Goal: Task Accomplishment & Management: Manage account settings

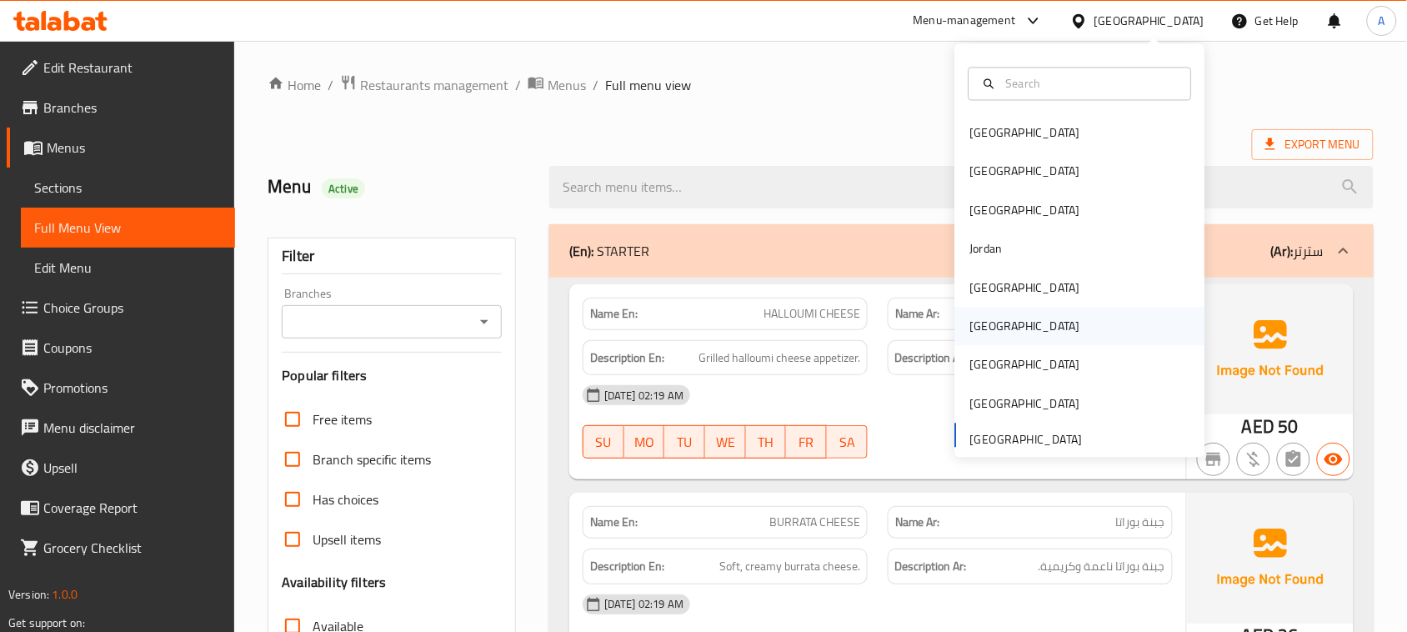
click at [984, 328] on div "[GEOGRAPHIC_DATA]" at bounding box center [1026, 327] width 110 height 18
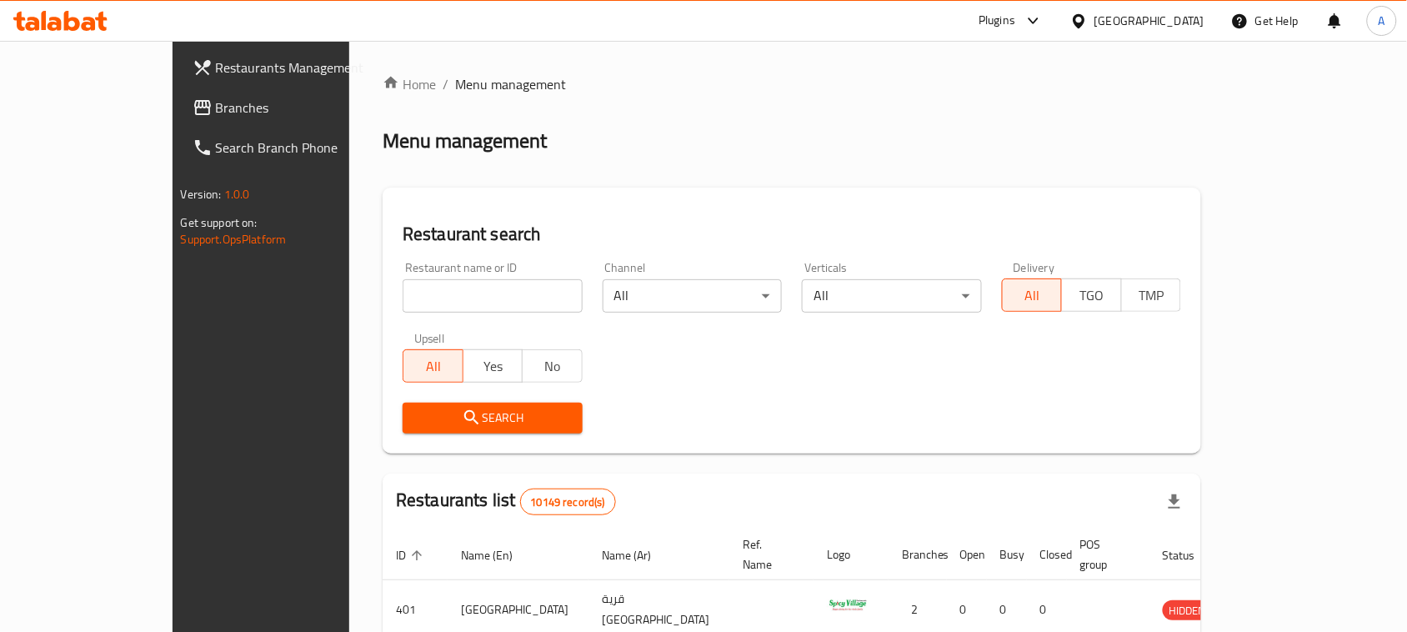
click at [179, 125] on link "Branches" at bounding box center [293, 108] width 228 height 40
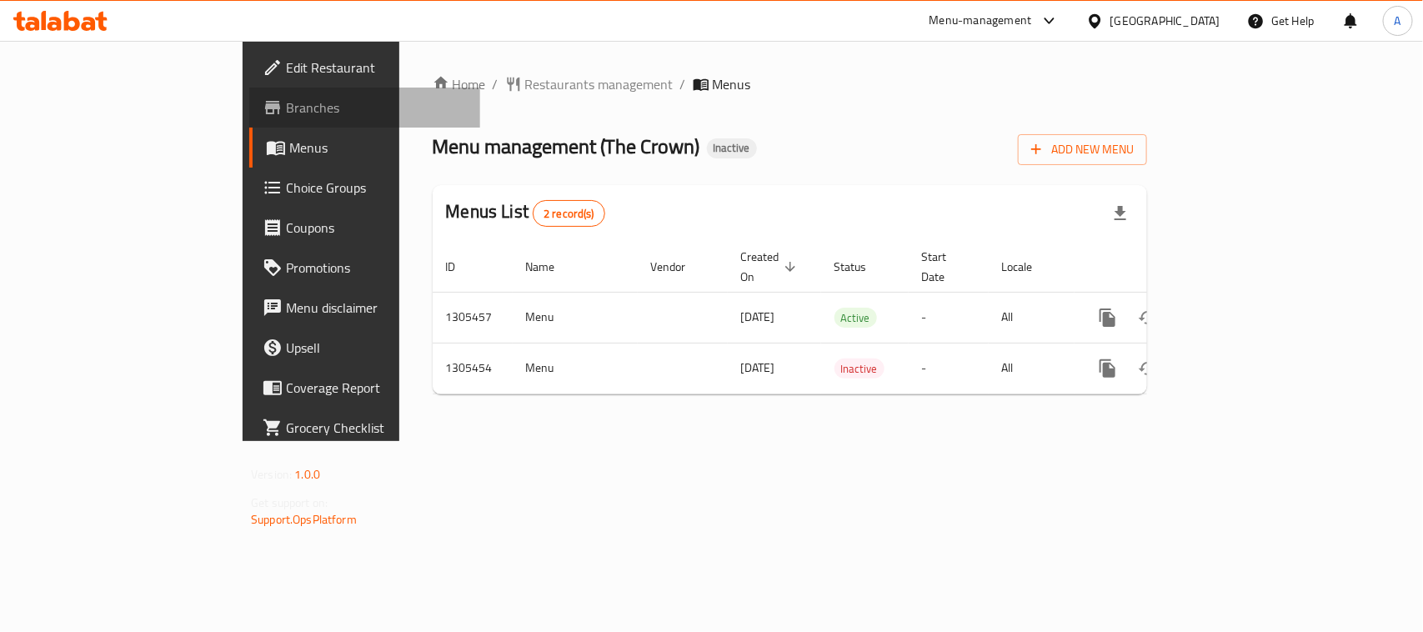
click at [286, 107] on span "Branches" at bounding box center [376, 108] width 181 height 20
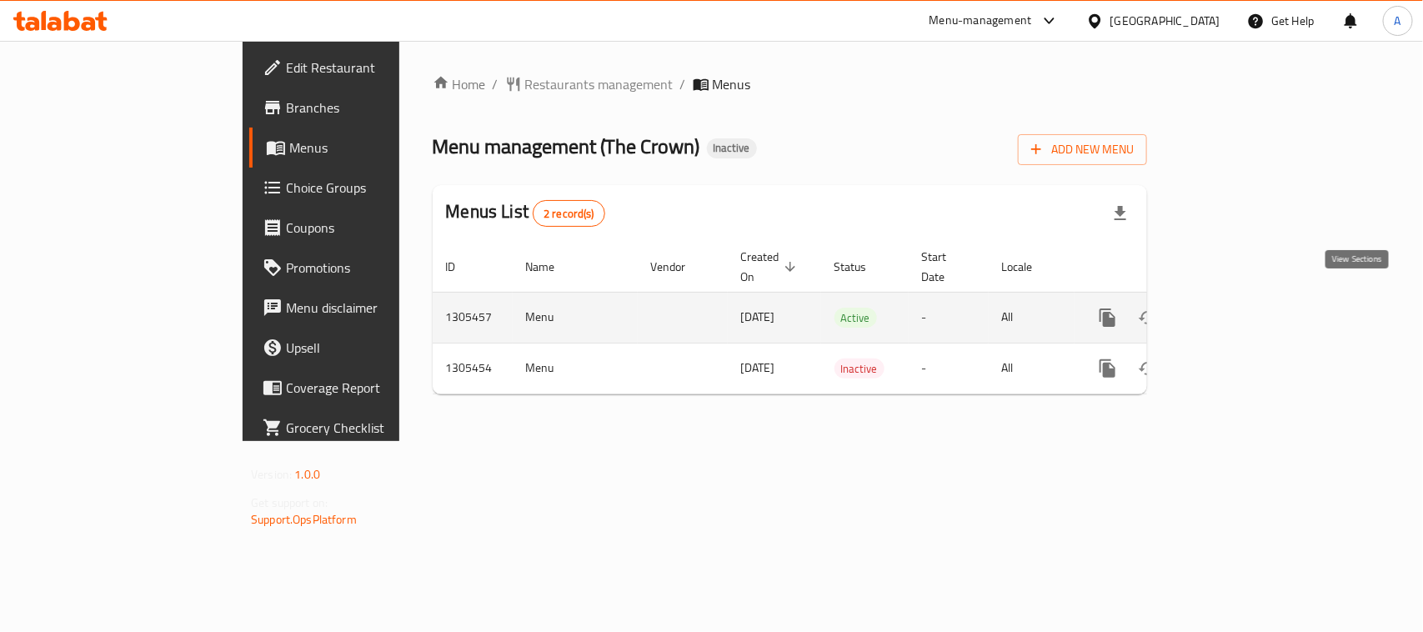
click at [1238, 308] on icon "enhanced table" at bounding box center [1228, 318] width 20 height 20
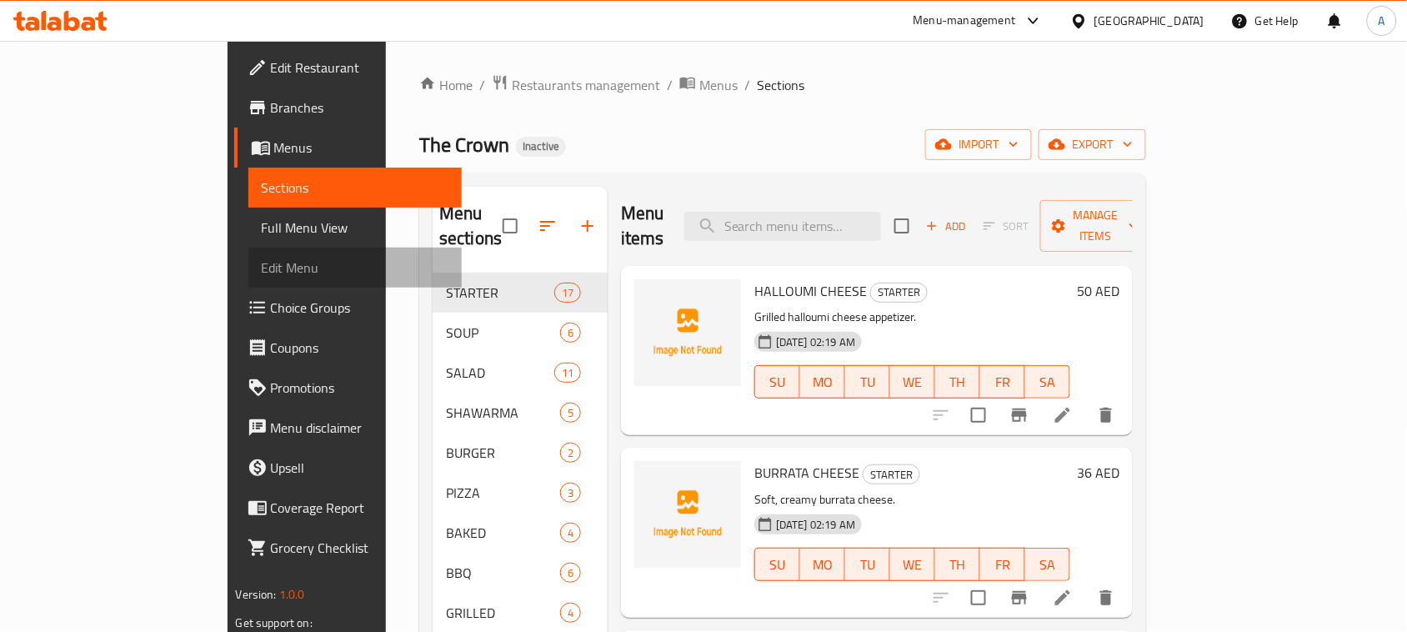
click at [248, 251] on link "Edit Menu" at bounding box center [355, 268] width 214 height 40
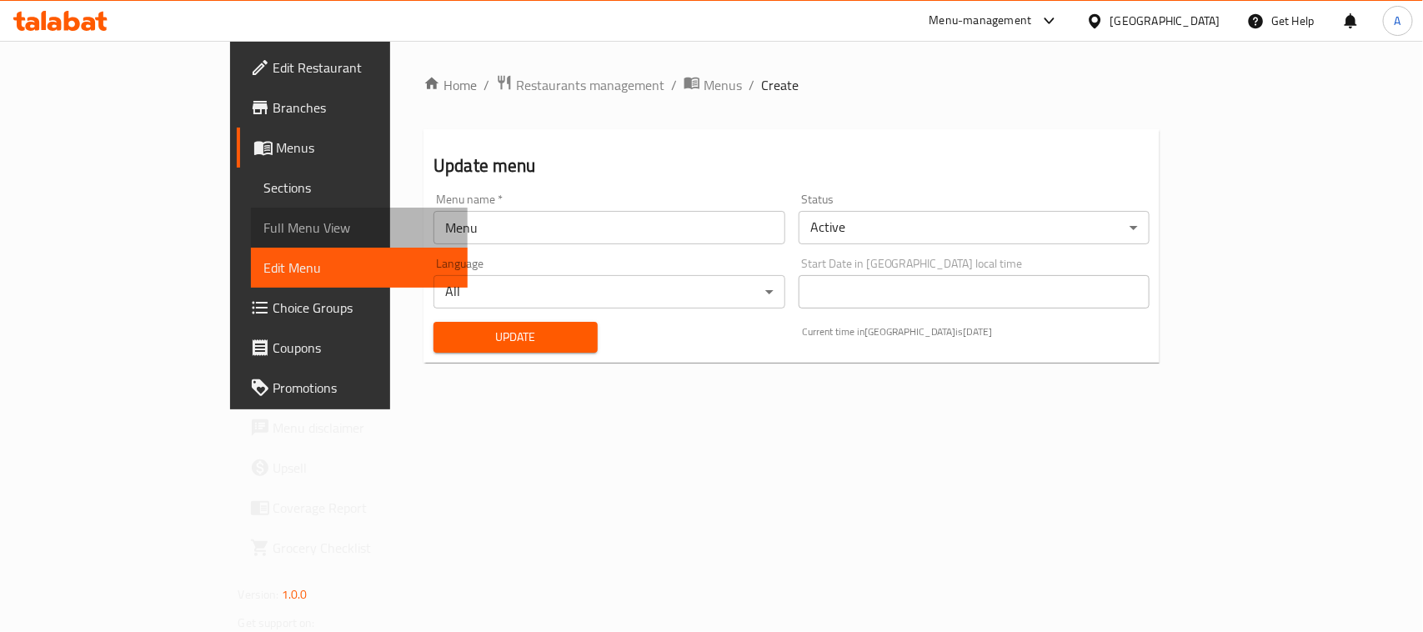
click at [264, 232] on span "Full Menu View" at bounding box center [359, 228] width 190 height 20
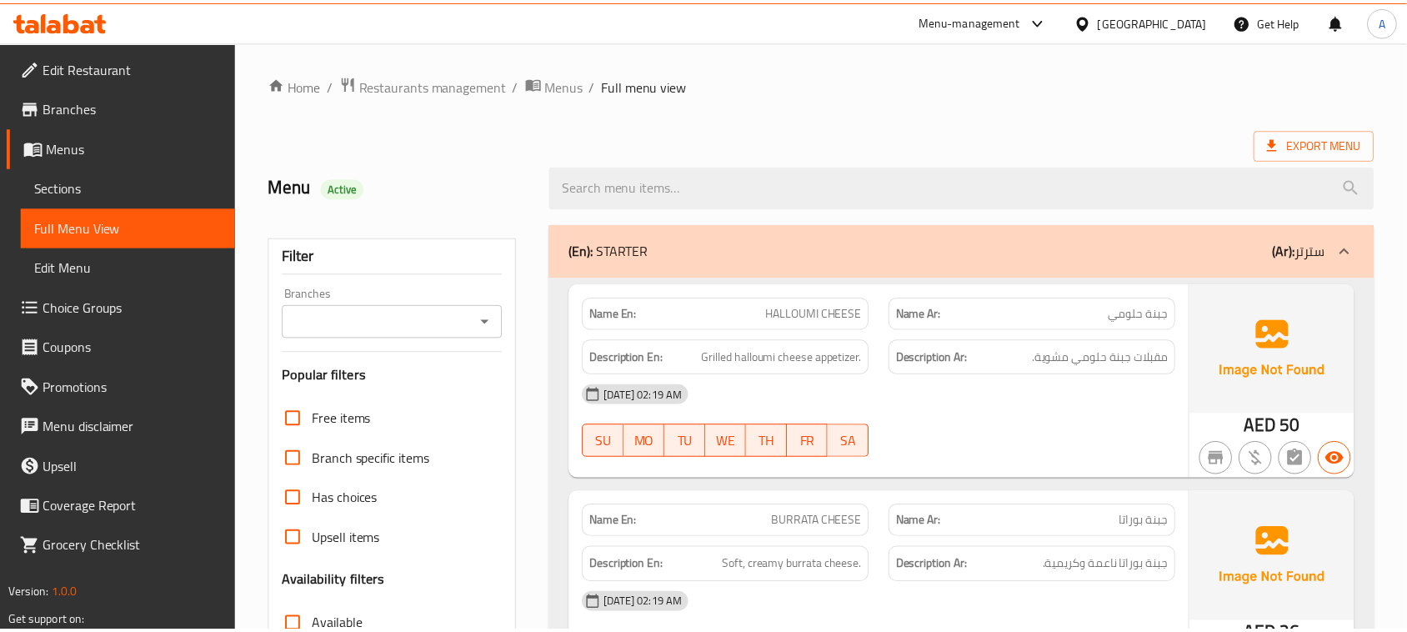
scroll to position [313, 0]
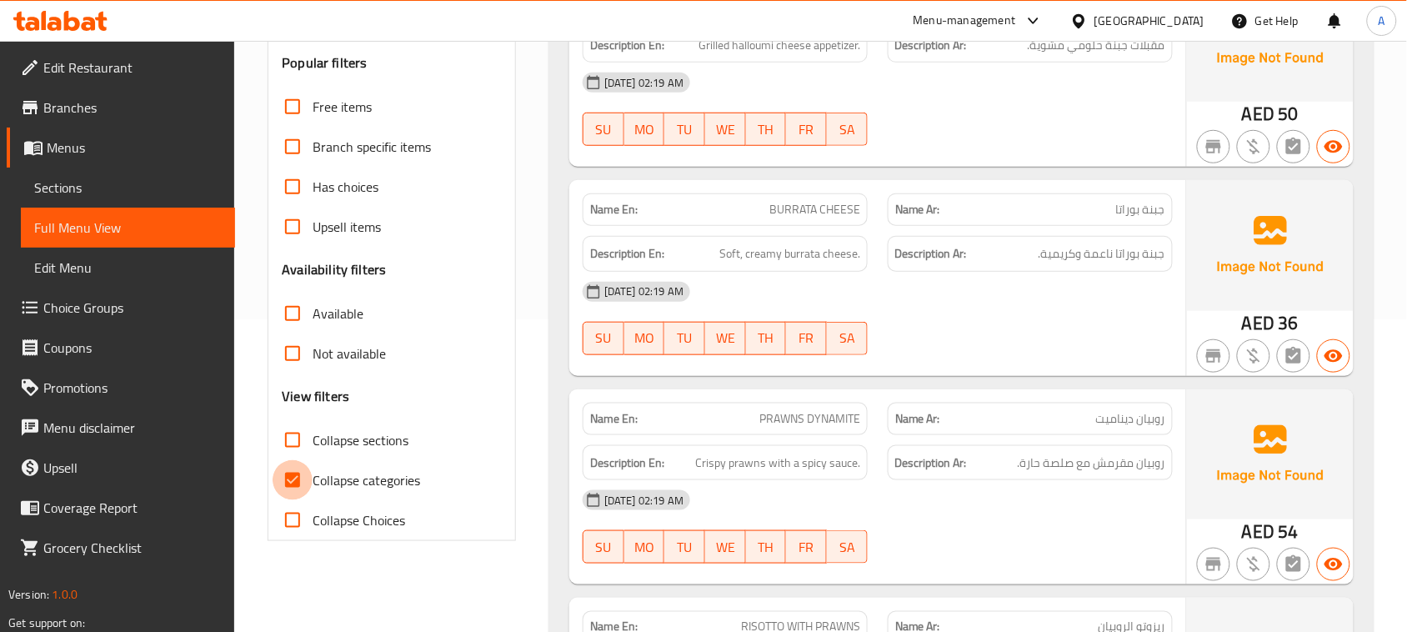
click at [282, 484] on input "Collapse categories" at bounding box center [293, 480] width 40 height 40
checkbox input "false"
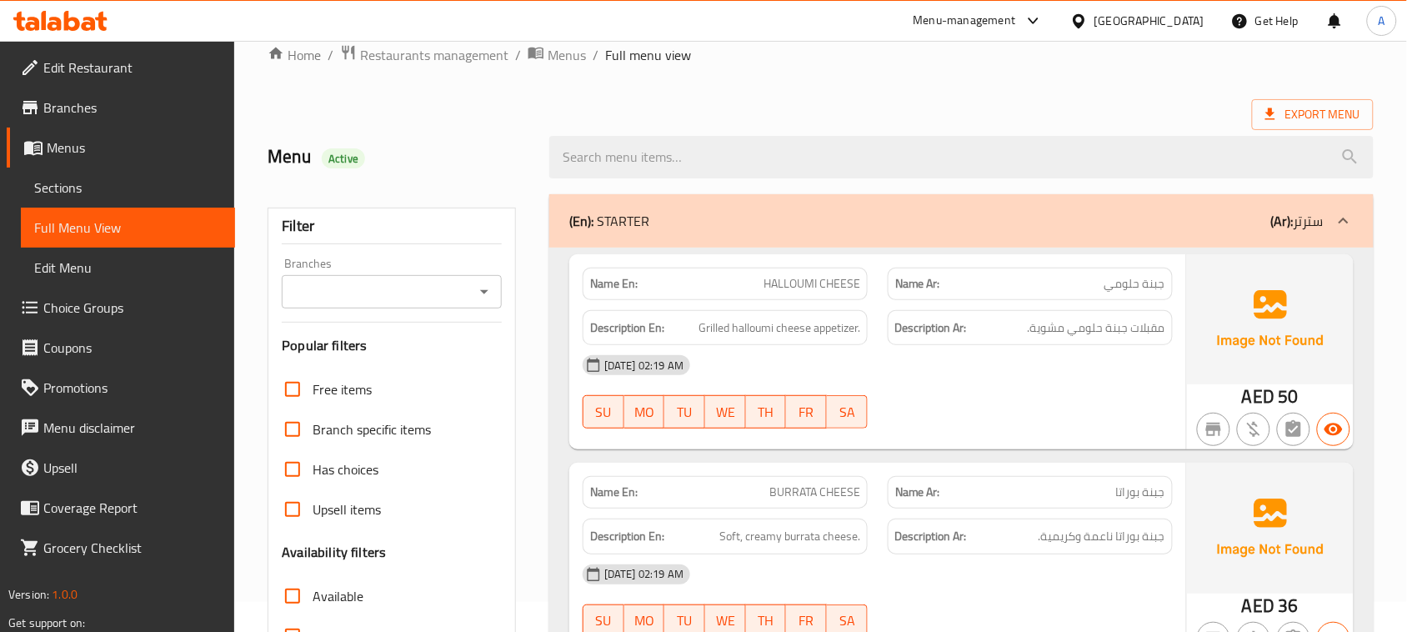
scroll to position [0, 0]
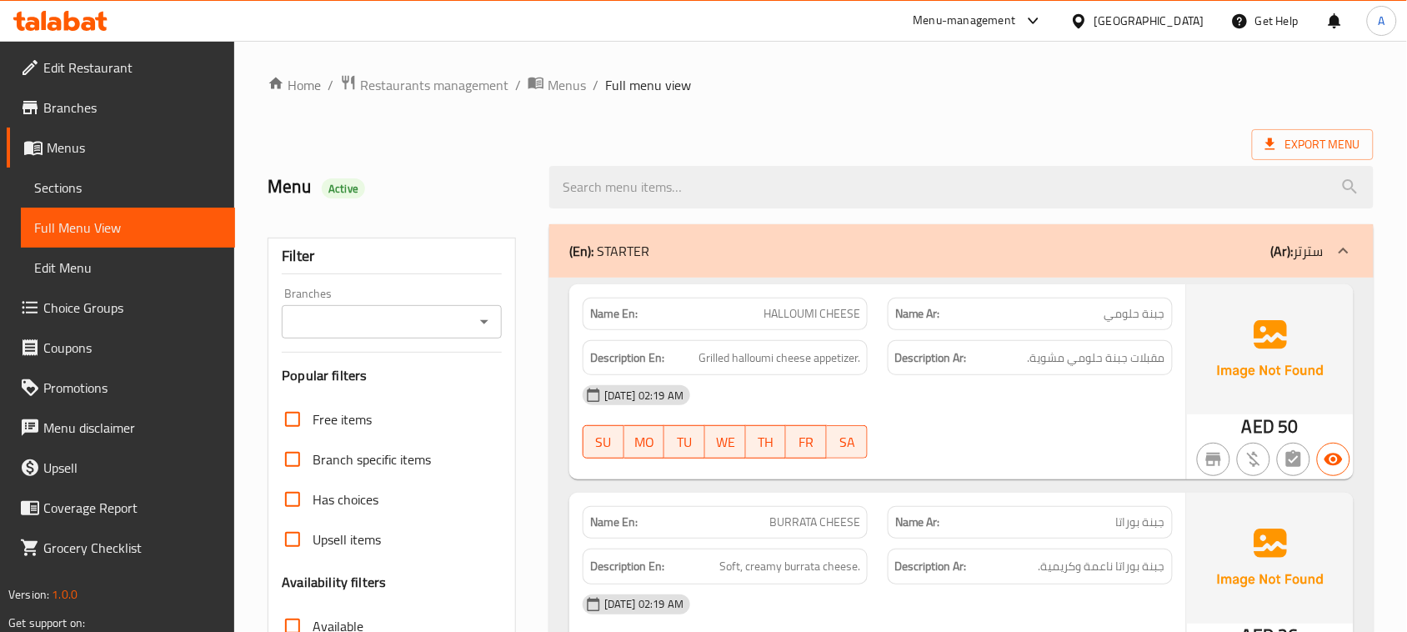
click at [934, 356] on div "Name En: HALLOUMI CHEESE Name Ar: جبنة حلومي Description En: Grilled halloumi c…" at bounding box center [877, 381] width 617 height 195
click at [1048, 461] on div at bounding box center [1030, 459] width 305 height 20
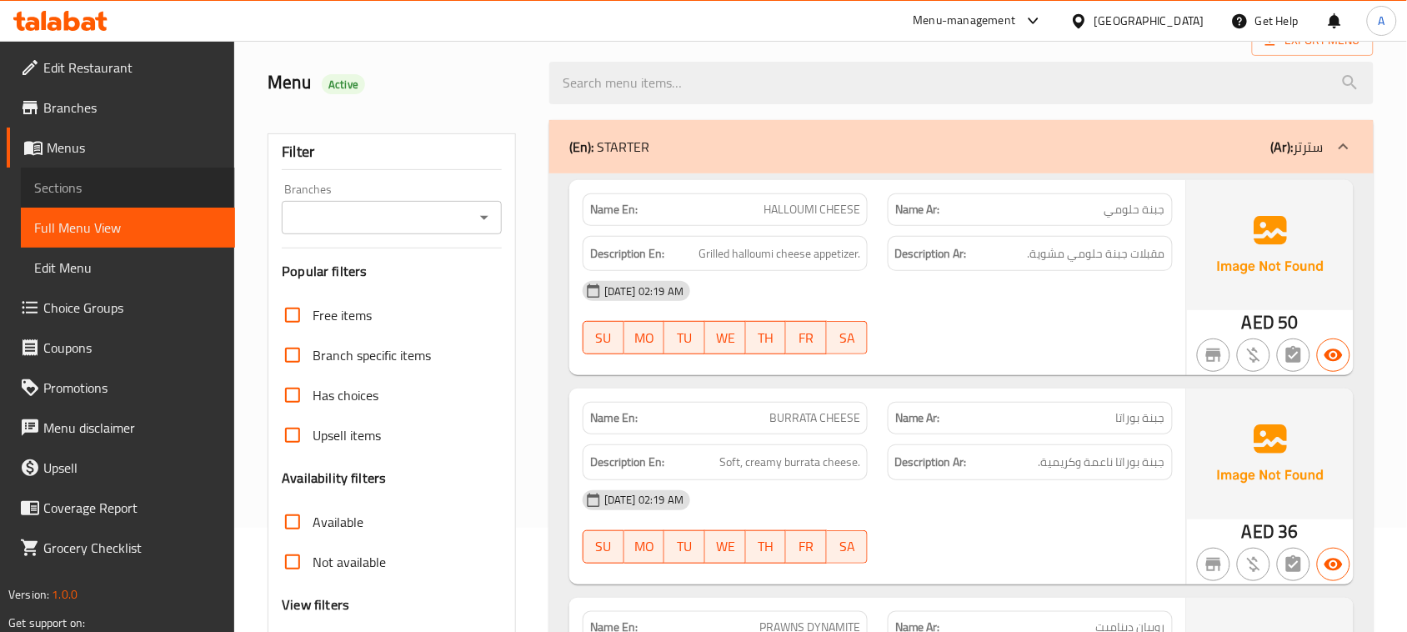
click at [73, 168] on link "Sections" at bounding box center [128, 188] width 214 height 40
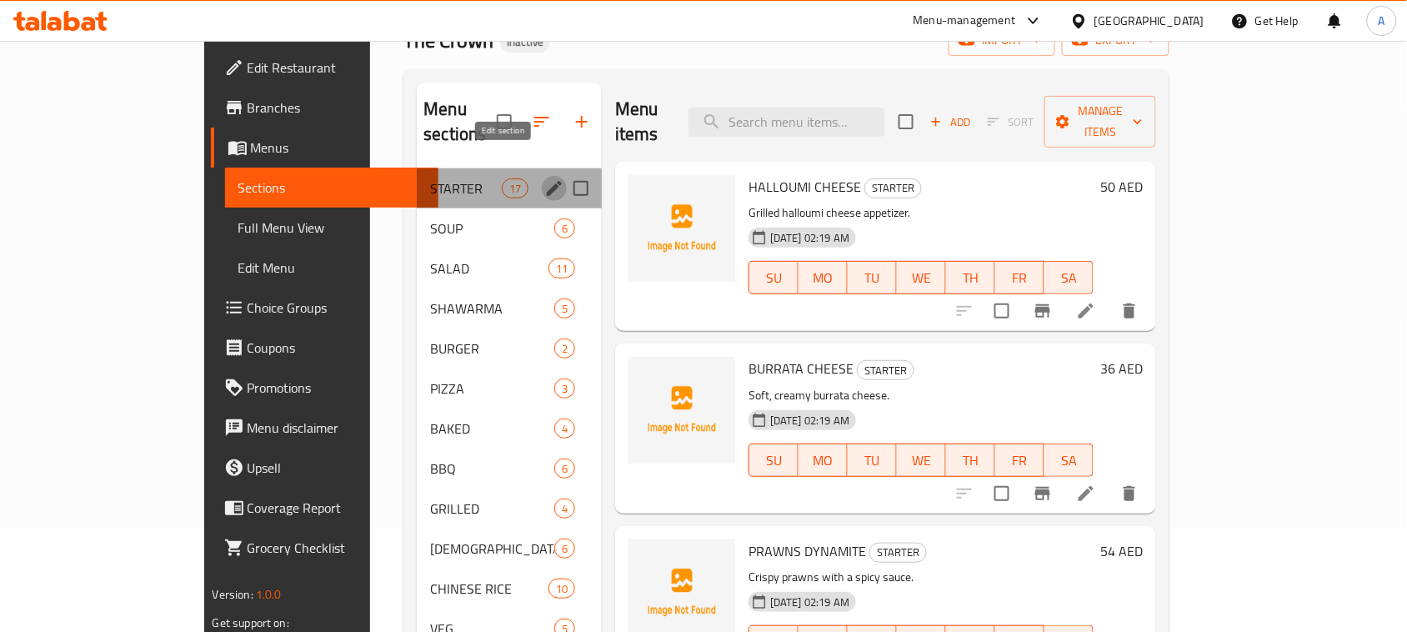
click at [544, 178] on icon "edit" at bounding box center [554, 188] width 20 height 20
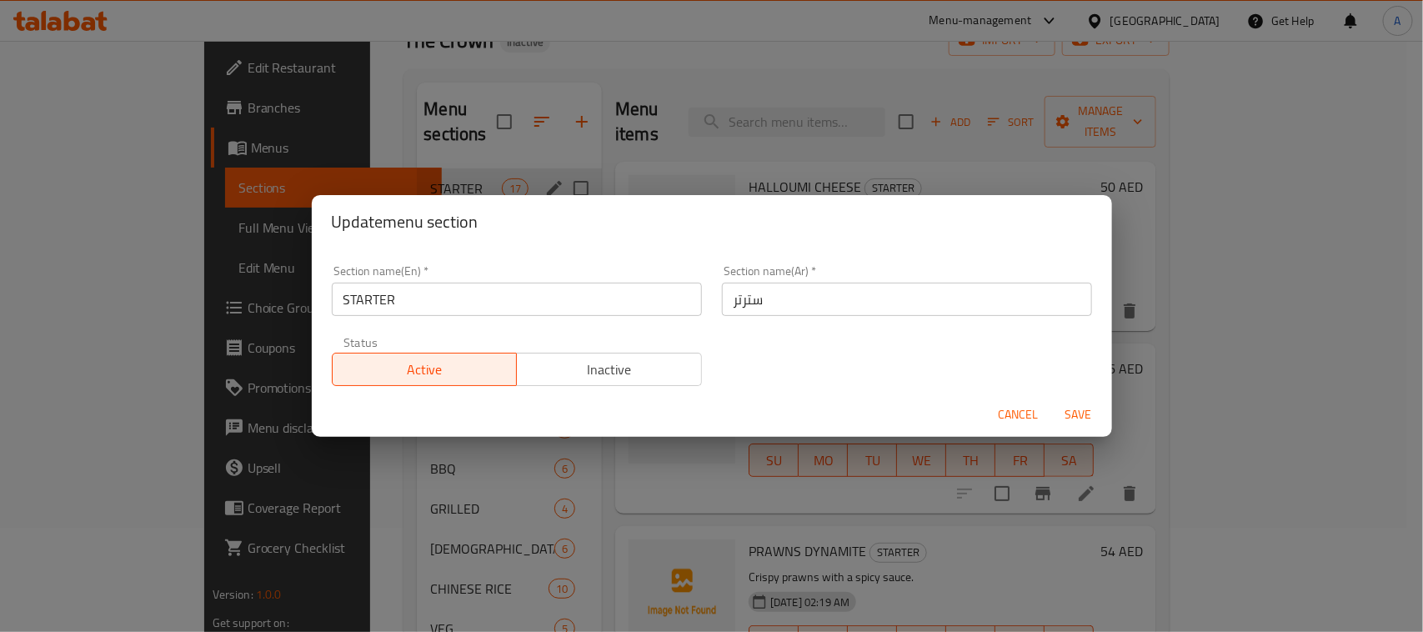
click at [794, 302] on input "سترتر" at bounding box center [907, 299] width 370 height 33
type input "المقبلات"
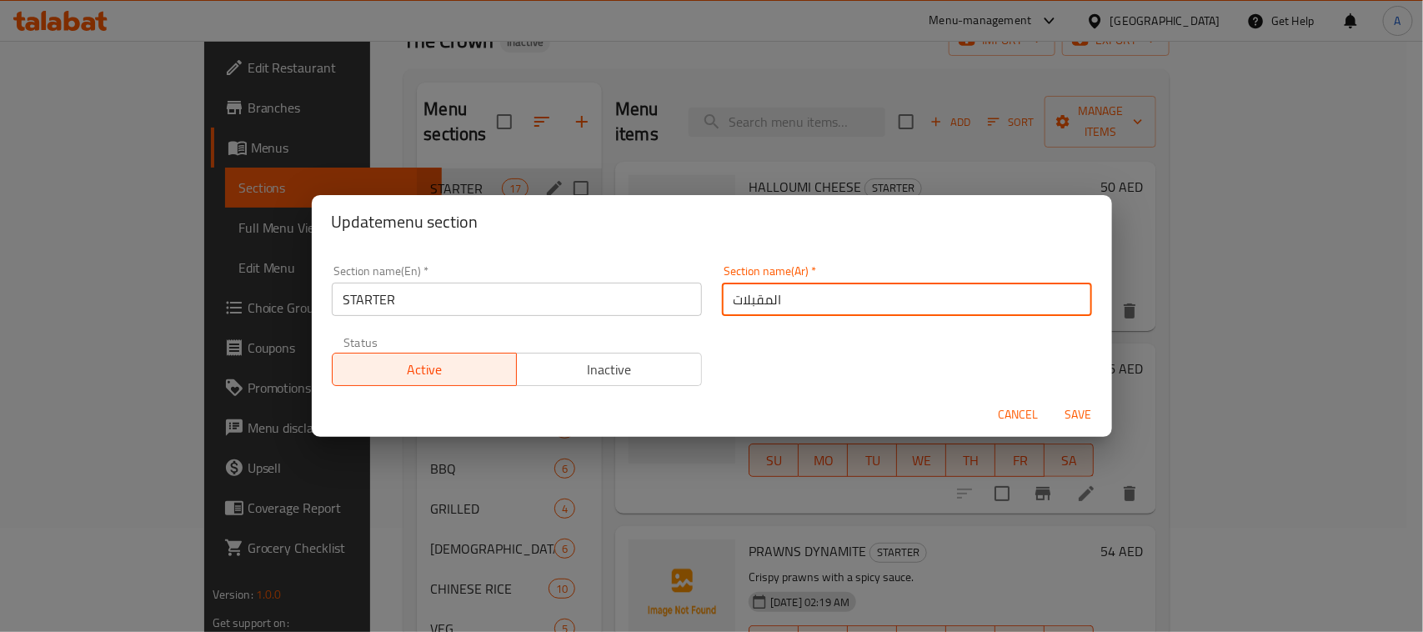
drag, startPoint x: 1093, startPoint y: 424, endPoint x: 1080, endPoint y: 418, distance: 14.6
click at [1094, 425] on span "Save" at bounding box center [1079, 414] width 40 height 21
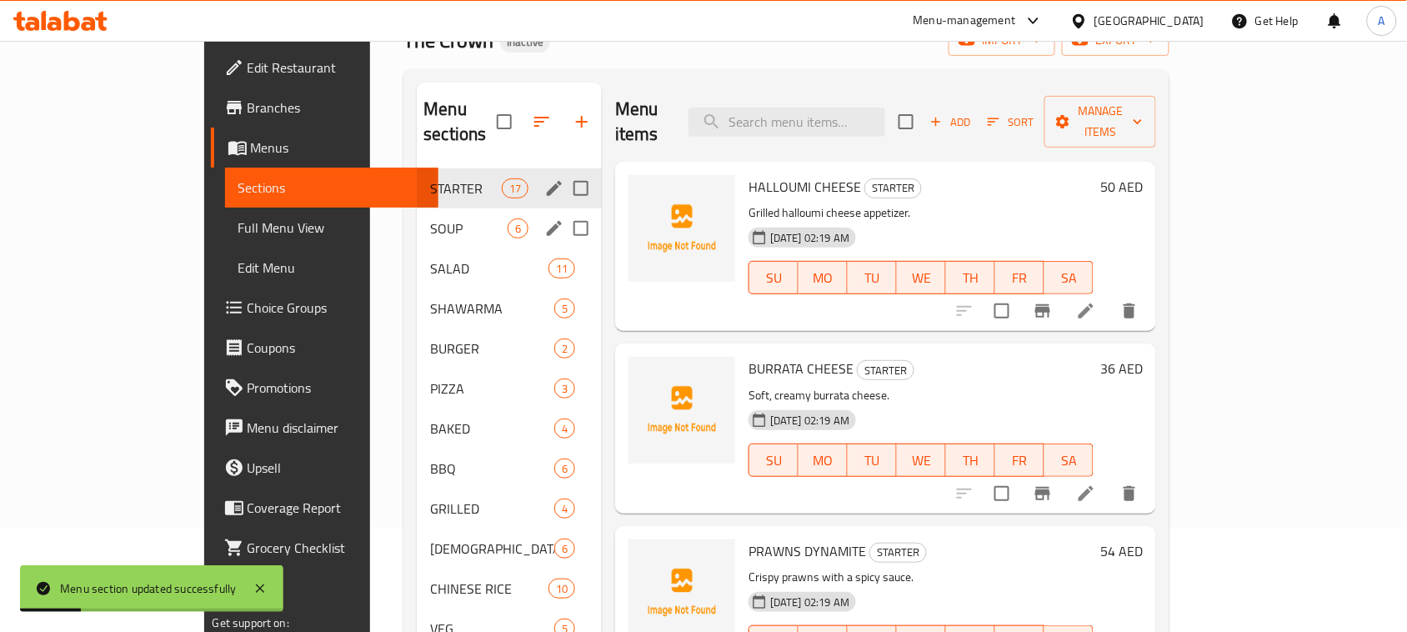
click at [564, 211] on input "Menu sections" at bounding box center [581, 228] width 35 height 35
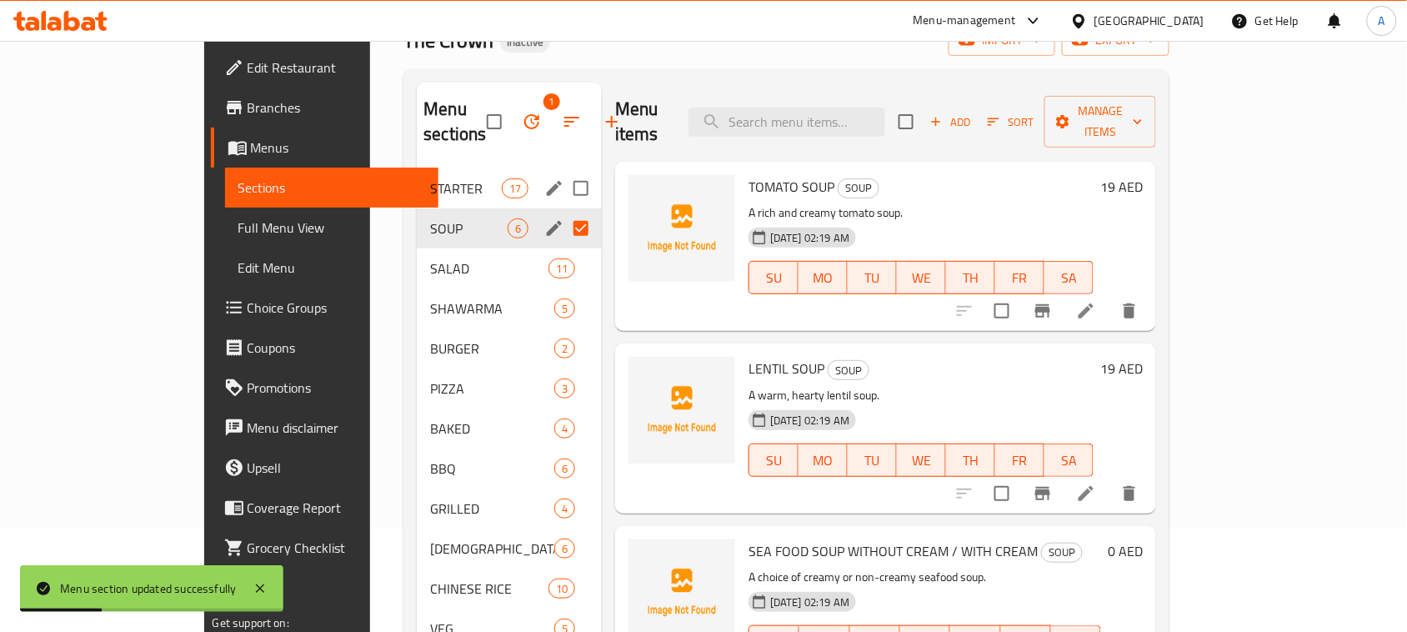
drag, startPoint x: 528, startPoint y: 204, endPoint x: 517, endPoint y: 204, distance: 10.8
click at [564, 211] on input "Menu sections" at bounding box center [581, 228] width 35 height 35
checkbox input "false"
click at [544, 218] on icon "edit" at bounding box center [554, 228] width 20 height 20
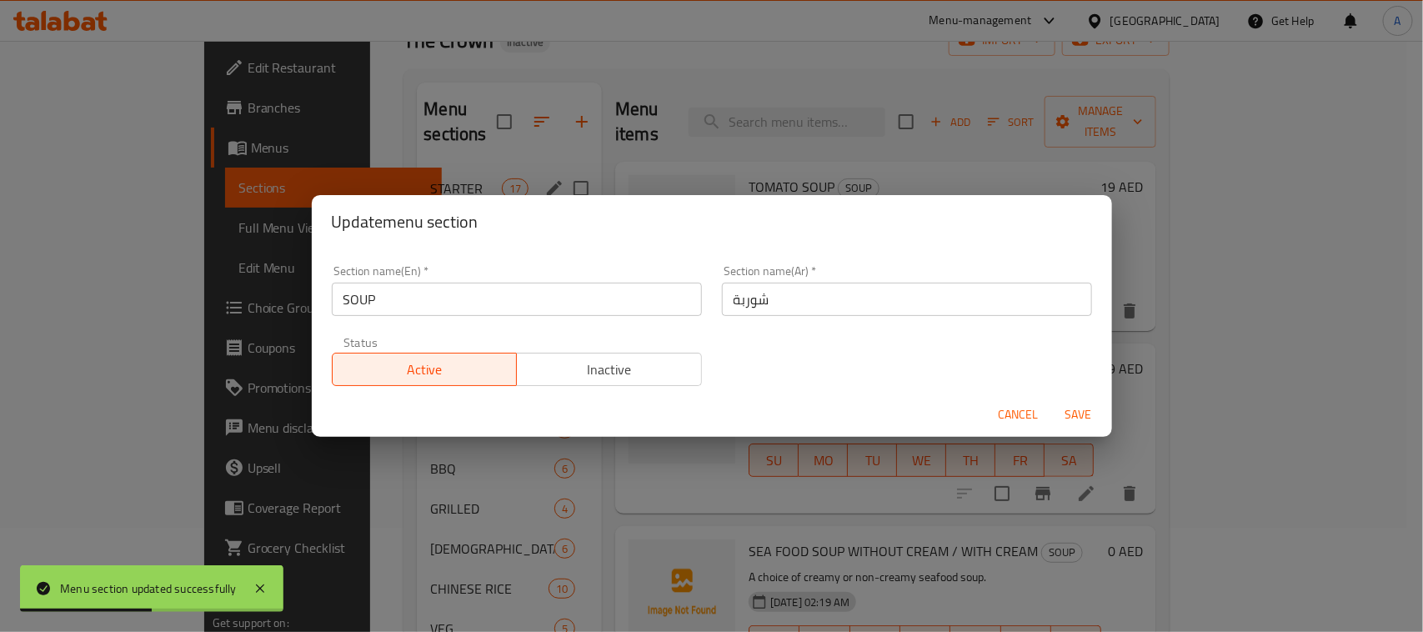
click at [1034, 406] on span "Cancel" at bounding box center [1019, 414] width 40 height 21
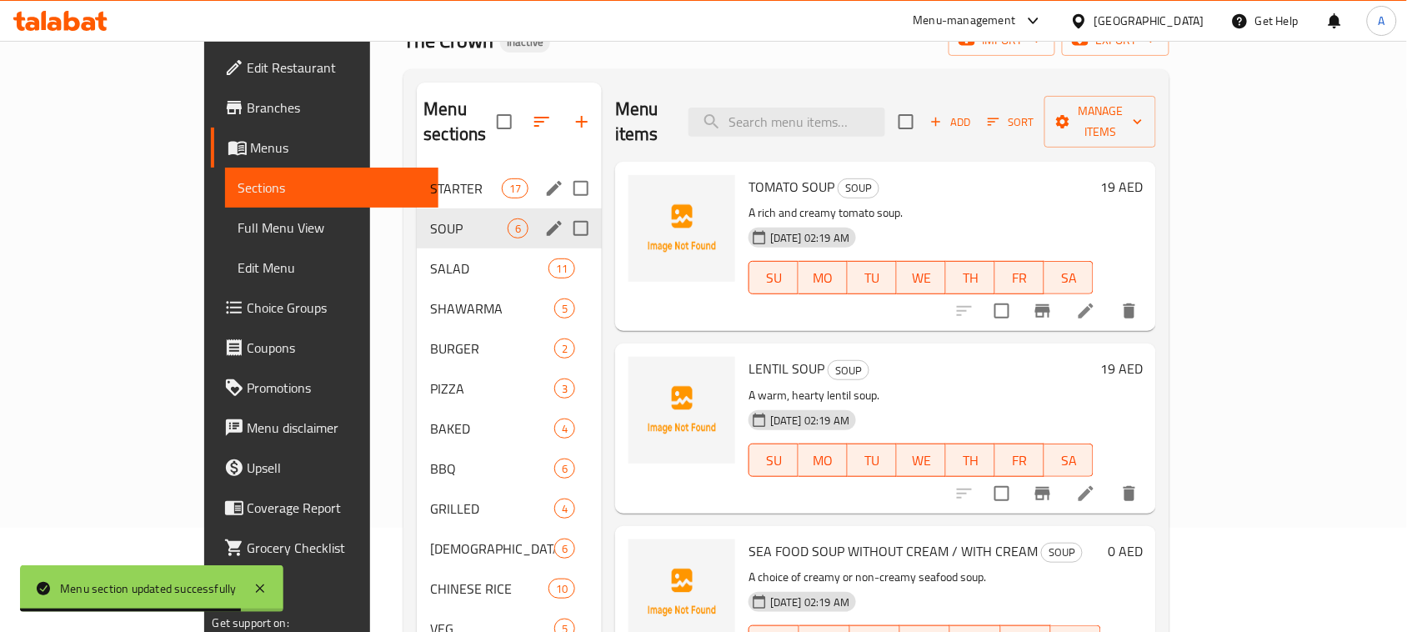
click at [238, 227] on span "Full Menu View" at bounding box center [332, 228] width 188 height 20
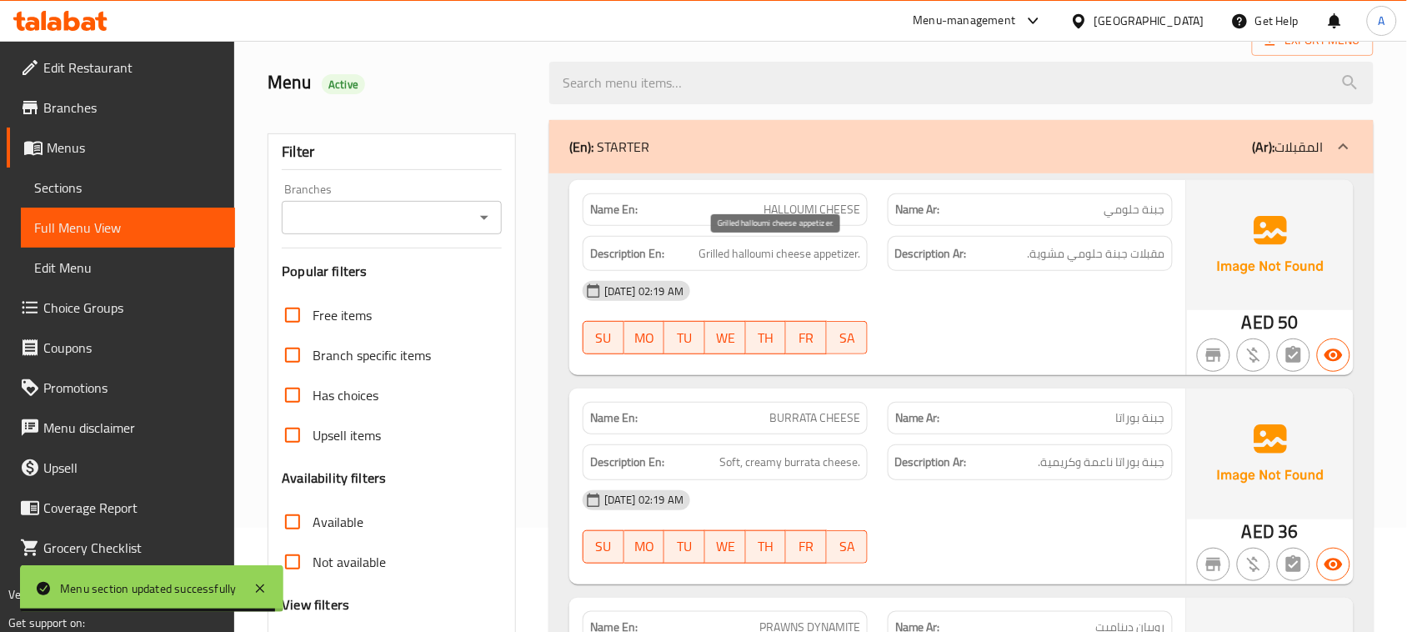
drag, startPoint x: 696, startPoint y: 260, endPoint x: 1002, endPoint y: 321, distance: 312.0
click at [815, 263] on h6 "Description En: Grilled halloumi cheese appetizer." at bounding box center [725, 253] width 270 height 21
drag, startPoint x: 1047, startPoint y: 339, endPoint x: 1101, endPoint y: 314, distance: 58.9
click at [1051, 339] on div "13-08-2025 02:19 AM SU MO TU WE TH FR SA" at bounding box center [878, 317] width 610 height 93
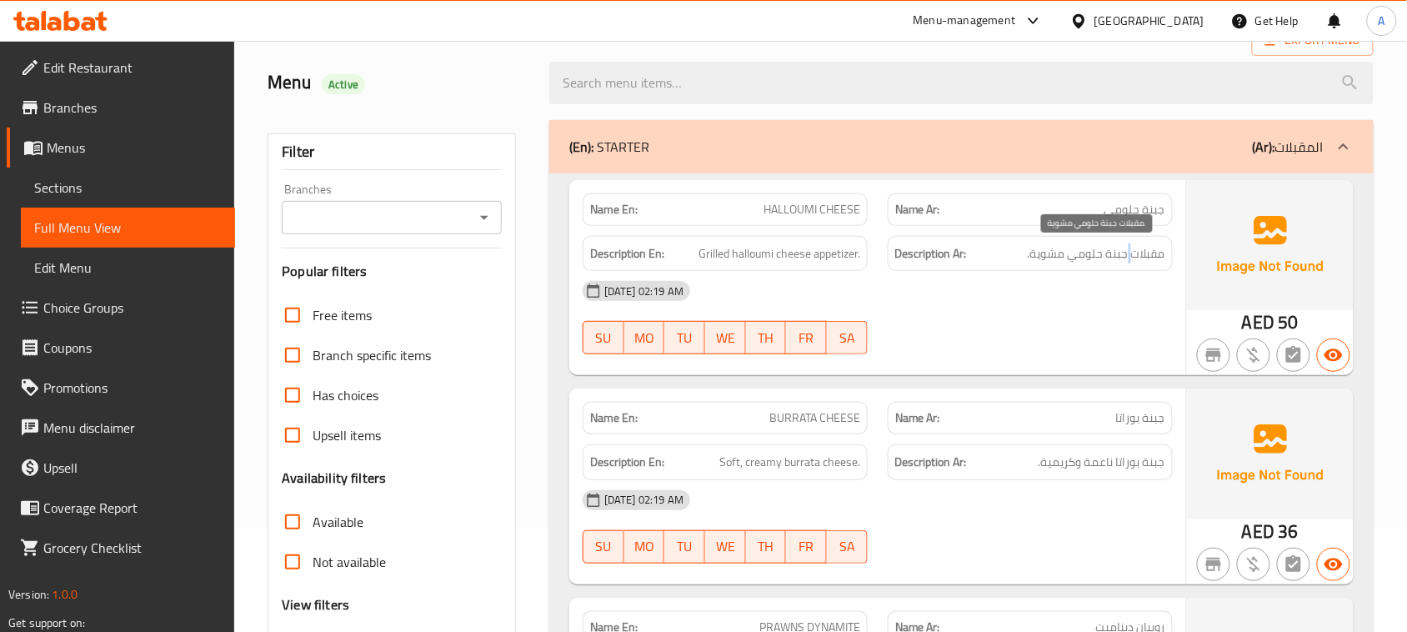
click at [1130, 259] on span "مقبلات جبنة حلومي مشوية." at bounding box center [1097, 253] width 138 height 21
click at [1103, 305] on div "[DATE] 02:19 AM" at bounding box center [878, 291] width 610 height 40
drag, startPoint x: 1068, startPoint y: 248, endPoint x: 1052, endPoint y: 335, distance: 88.1
click at [1064, 248] on span "مقبلات جبنة حلومي مشوية." at bounding box center [1097, 253] width 138 height 21
click at [1052, 335] on div "13-08-2025 02:19 AM SU MO TU WE TH FR SA" at bounding box center [878, 317] width 610 height 93
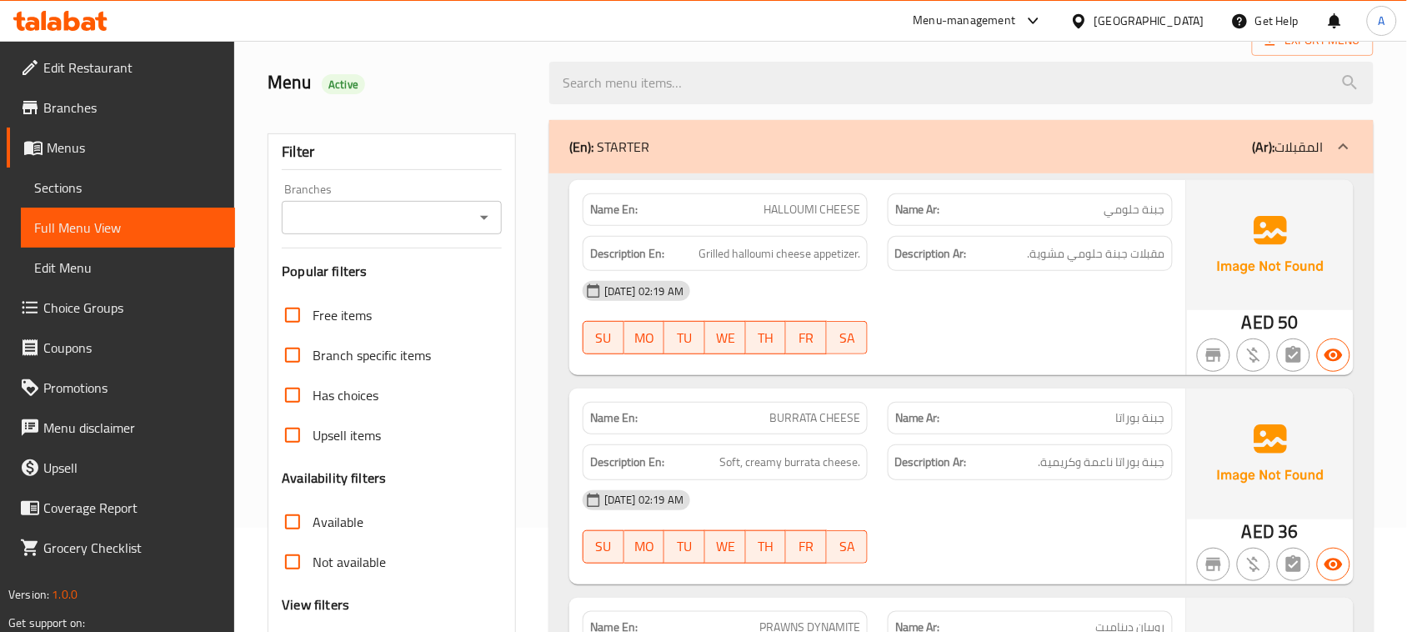
drag, startPoint x: 798, startPoint y: 214, endPoint x: 960, endPoint y: 265, distance: 169.6
click at [864, 233] on div "Name En: HALLOUMI CHEESE Name Ar: جبنة حلومي Description En: Grilled halloumi c…" at bounding box center [877, 277] width 617 height 195
click at [982, 285] on div "[DATE] 02:19 AM" at bounding box center [878, 291] width 610 height 40
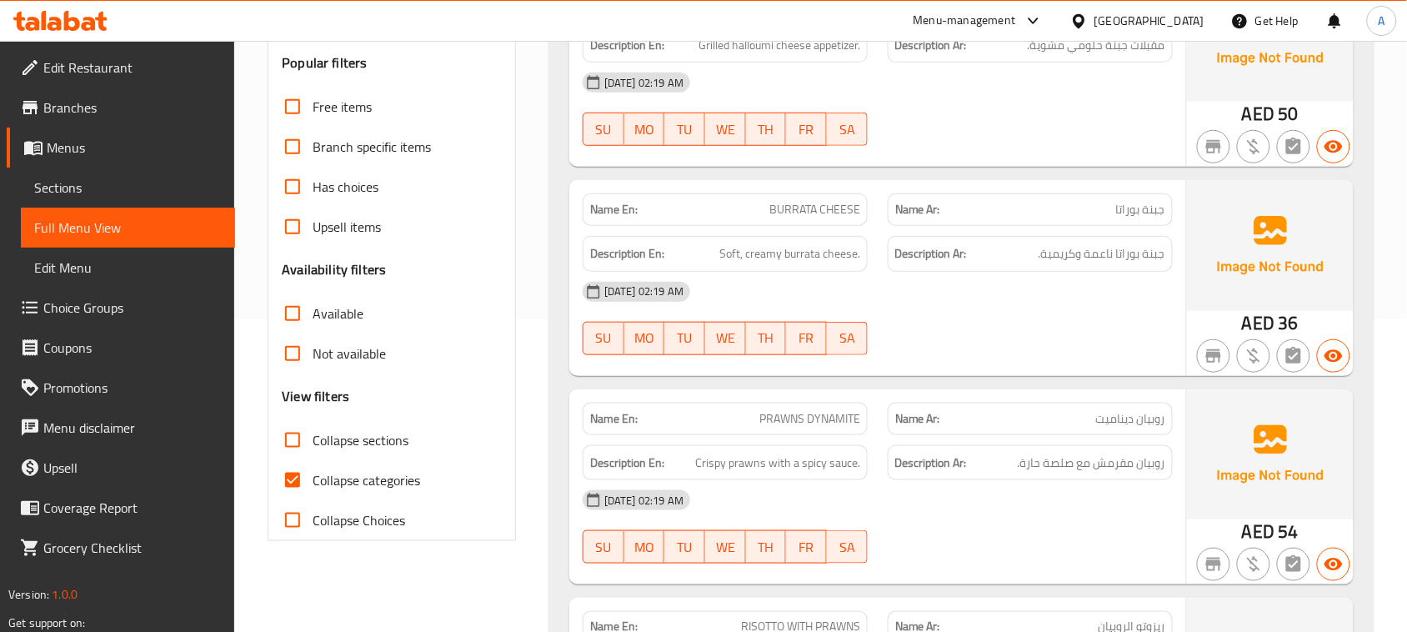
click at [924, 217] on div "Name En: BURRATA CHEESE Name Ar: جبنة بوراتا" at bounding box center [878, 209] width 610 height 53
click at [997, 302] on div "[DATE] 02:19 AM" at bounding box center [878, 292] width 610 height 40
click at [1027, 354] on div at bounding box center [1030, 355] width 305 height 20
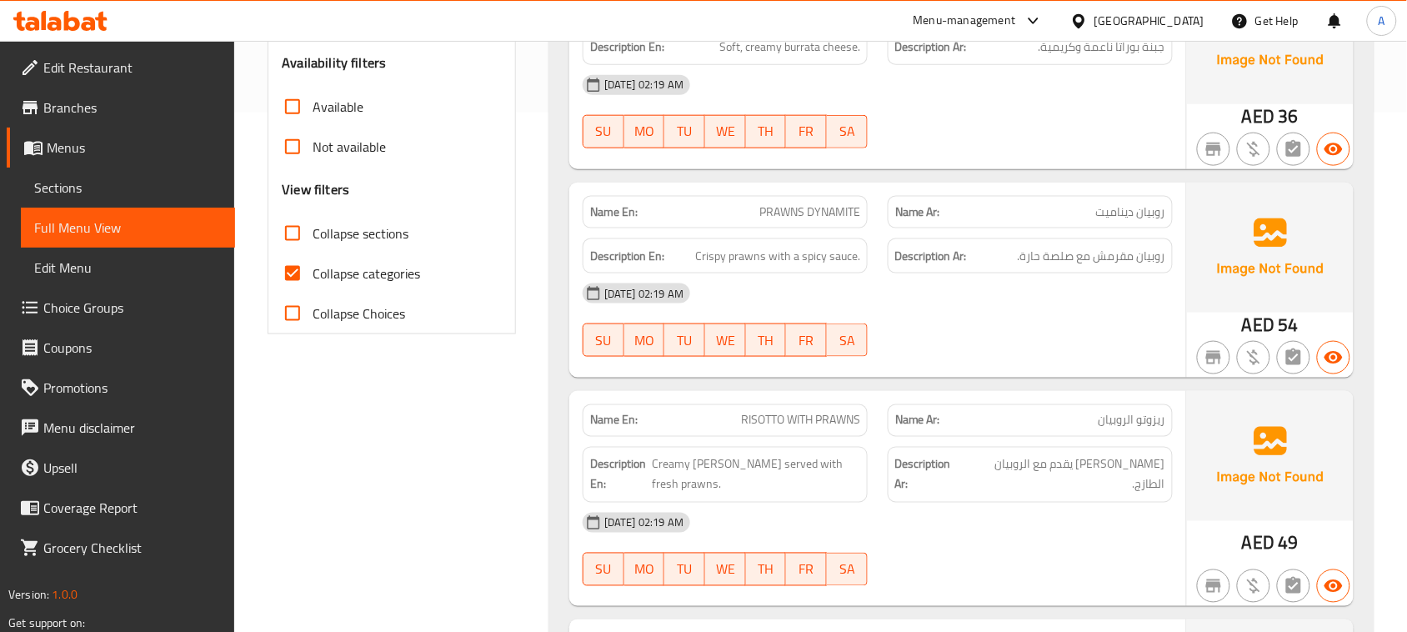
scroll to position [521, 0]
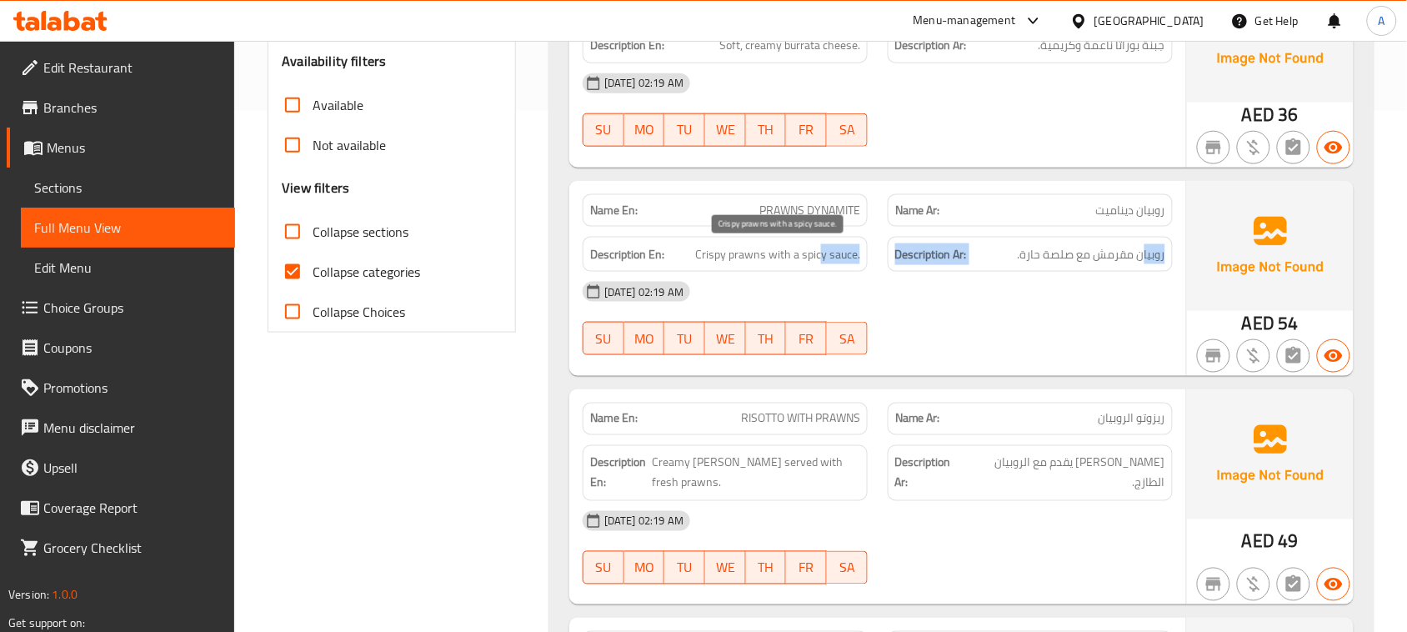
drag, startPoint x: 1146, startPoint y: 257, endPoint x: 1035, endPoint y: 350, distance: 145.6
click at [813, 263] on div "Description En: Crispy prawns with a spicy sauce. Description Ar: روبيان مقرمش …" at bounding box center [878, 255] width 610 height 56
click at [1045, 352] on div at bounding box center [1030, 355] width 305 height 20
drag, startPoint x: 731, startPoint y: 255, endPoint x: 973, endPoint y: 304, distance: 246.7
click at [795, 263] on span "Crispy prawns with a spicy sauce." at bounding box center [777, 254] width 165 height 21
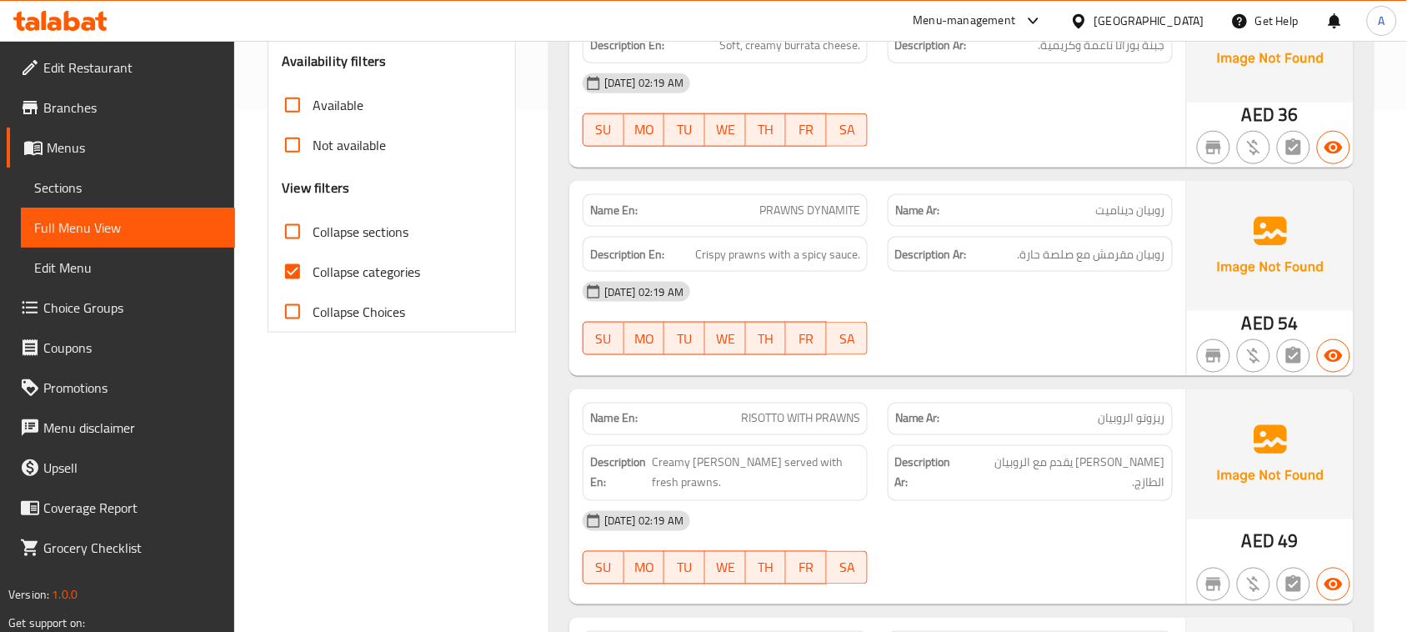
click at [1031, 340] on div "13-08-2025 02:19 AM SU MO TU WE TH FR SA" at bounding box center [878, 318] width 610 height 93
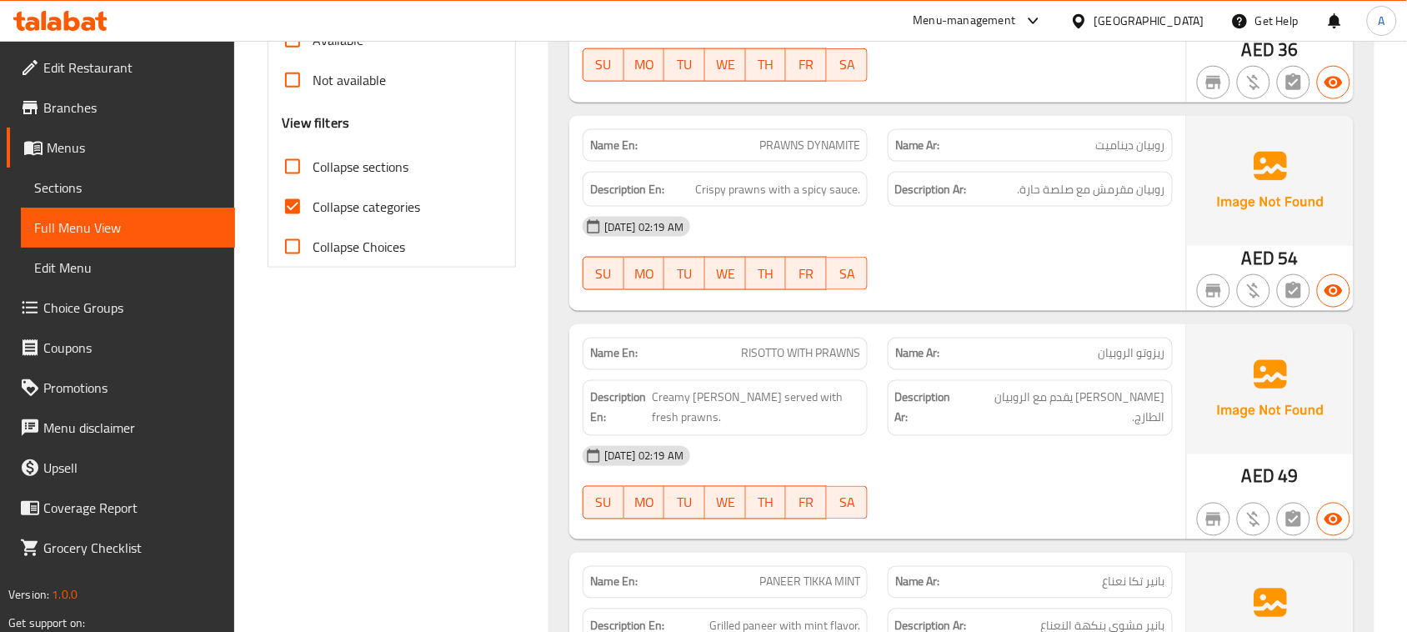
scroll to position [730, 0]
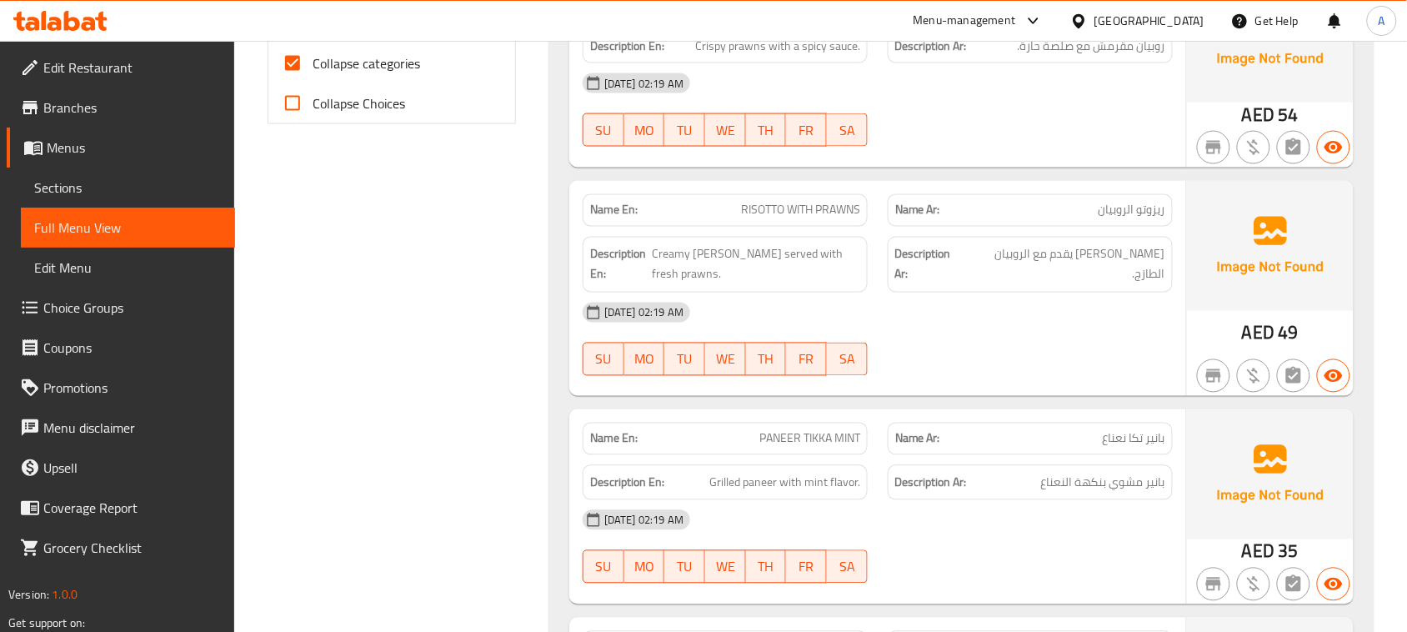
drag, startPoint x: 775, startPoint y: 208, endPoint x: 881, endPoint y: 263, distance: 119.3
click at [809, 219] on span "RISOTTO WITH PRAWNS" at bounding box center [800, 211] width 119 height 18
click at [943, 326] on div "[DATE] 02:19 AM" at bounding box center [878, 313] width 610 height 40
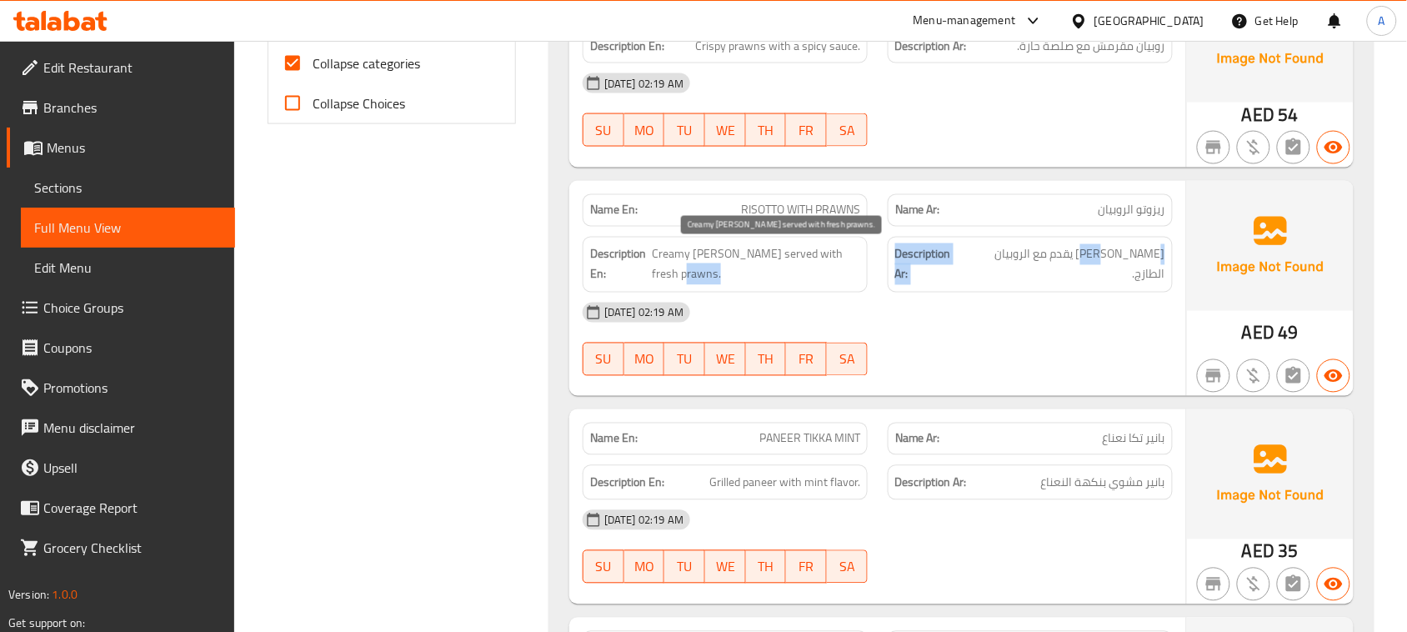
drag, startPoint x: 1146, startPoint y: 254, endPoint x: 735, endPoint y: 285, distance: 413.0
click at [723, 271] on div "Description En: Creamy risotto served with fresh prawns. Description Ar: ريزوتو…" at bounding box center [878, 265] width 610 height 76
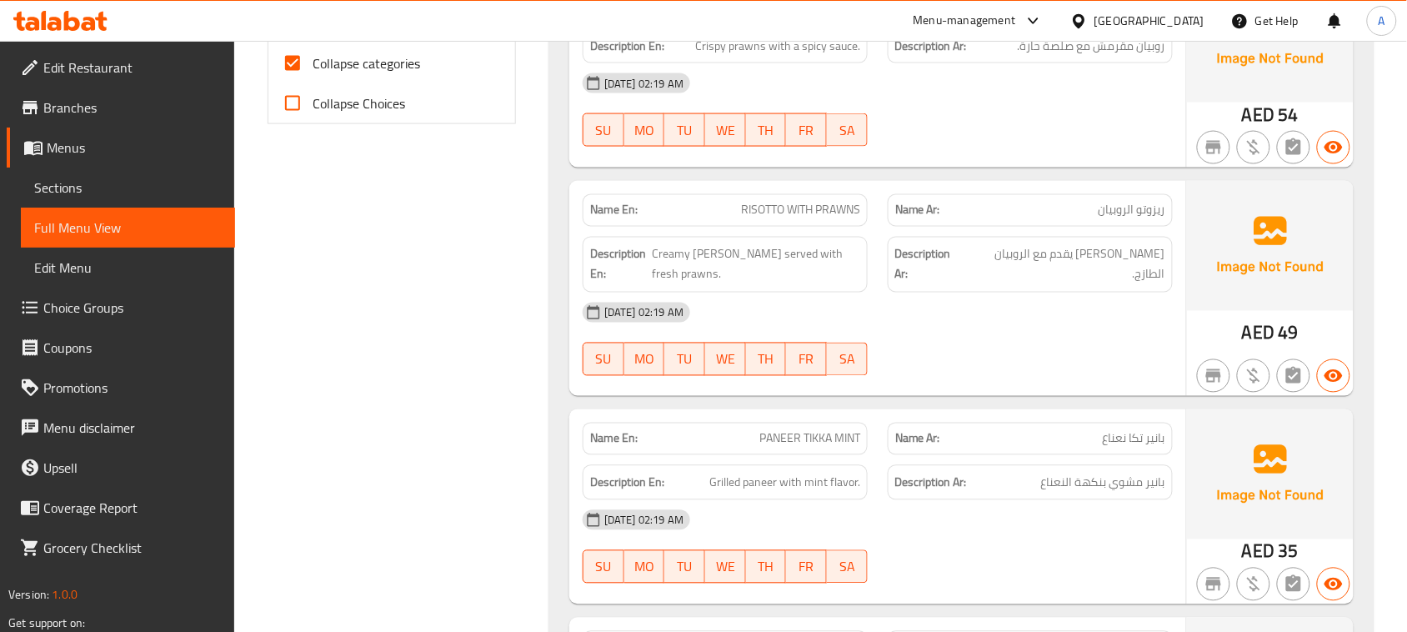
click at [1173, 380] on div at bounding box center [1030, 376] width 305 height 20
click at [940, 419] on div "Name En: PANEER TIKKA MINT Name Ar: بانير تكا نعناع" at bounding box center [878, 439] width 610 height 53
click at [993, 351] on div "13-08-2025 02:19 AM SU MO TU WE TH FR SA" at bounding box center [878, 339] width 610 height 93
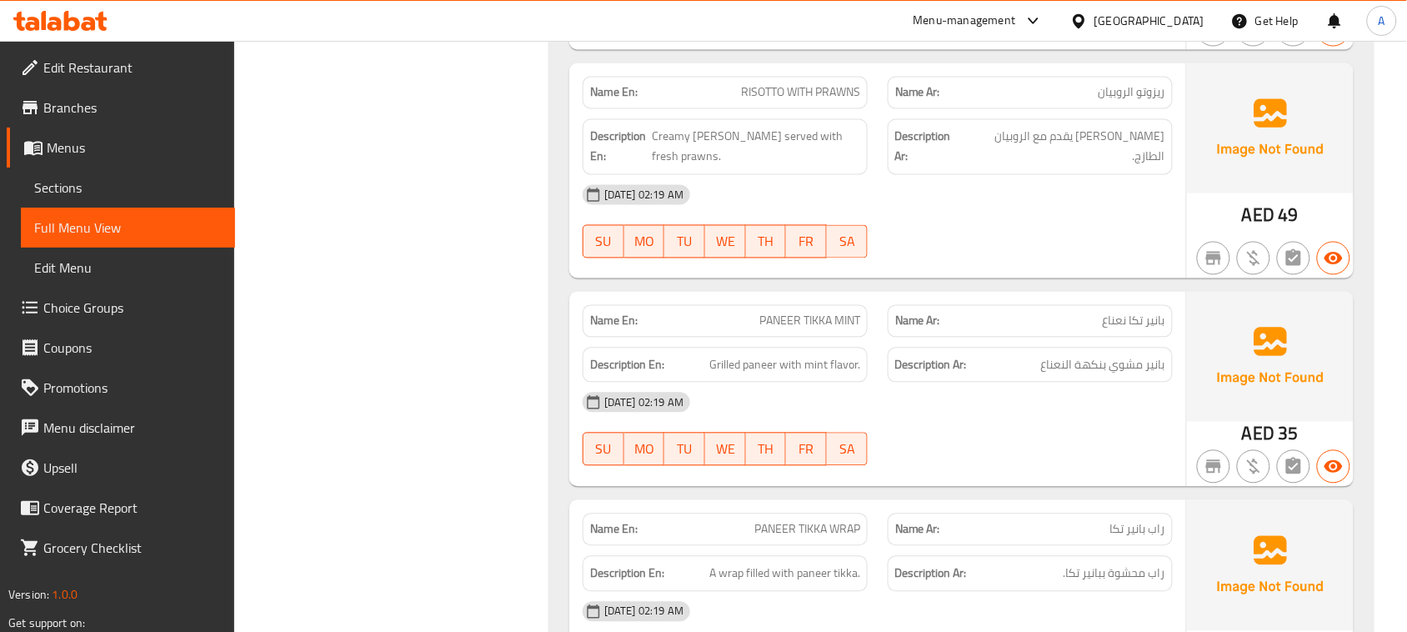
scroll to position [938, 0]
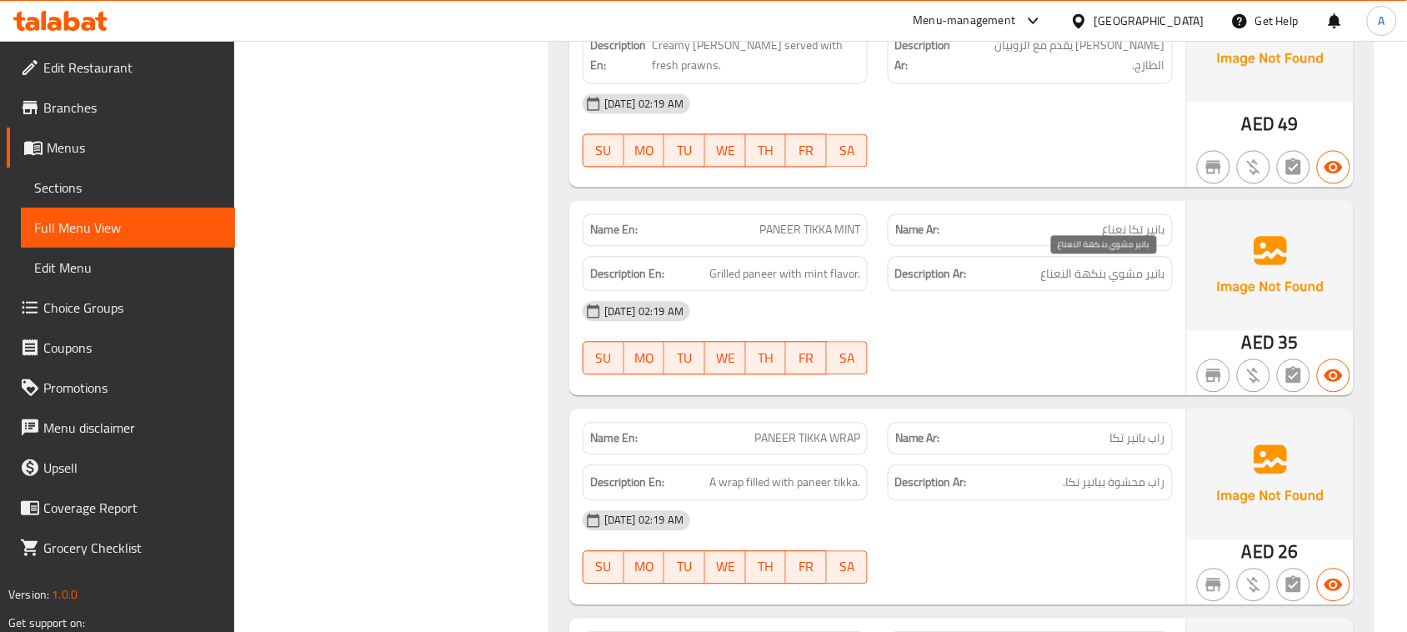
click at [1076, 275] on span "بانير مشوي بنكهة النعناع" at bounding box center [1103, 274] width 124 height 21
click at [1051, 328] on div "[DATE] 02:19 AM" at bounding box center [878, 312] width 610 height 40
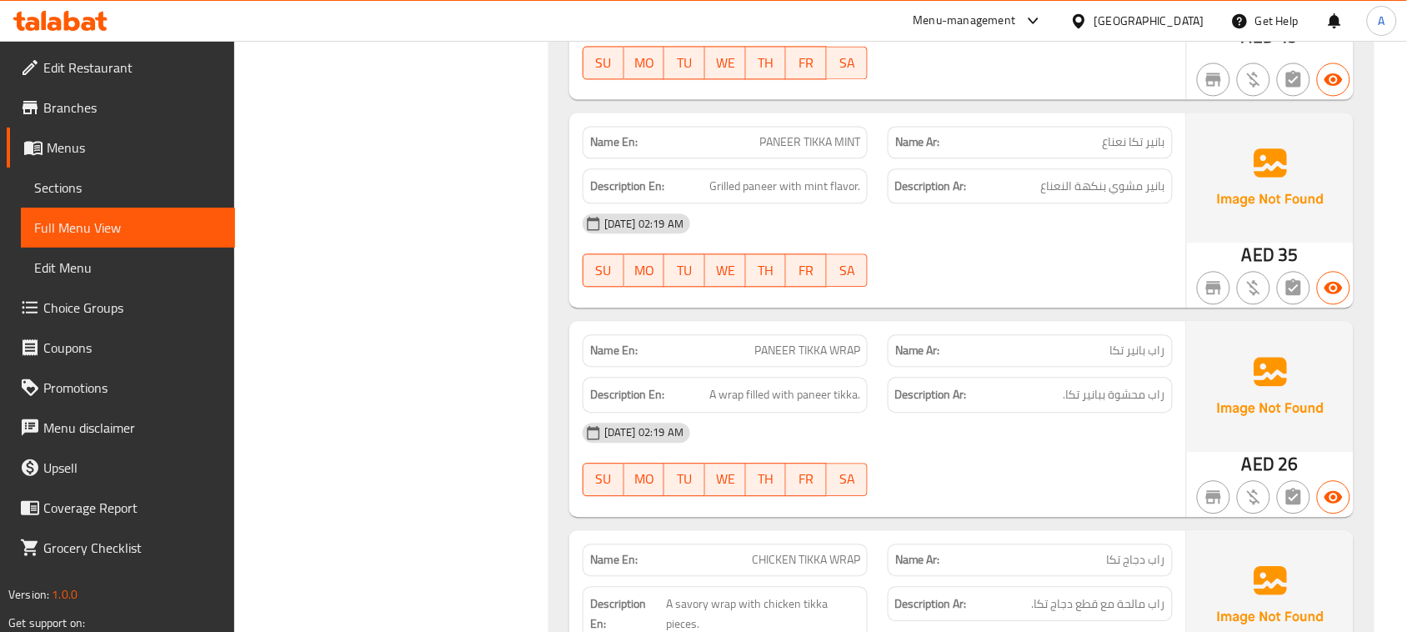
scroll to position [1146, 0]
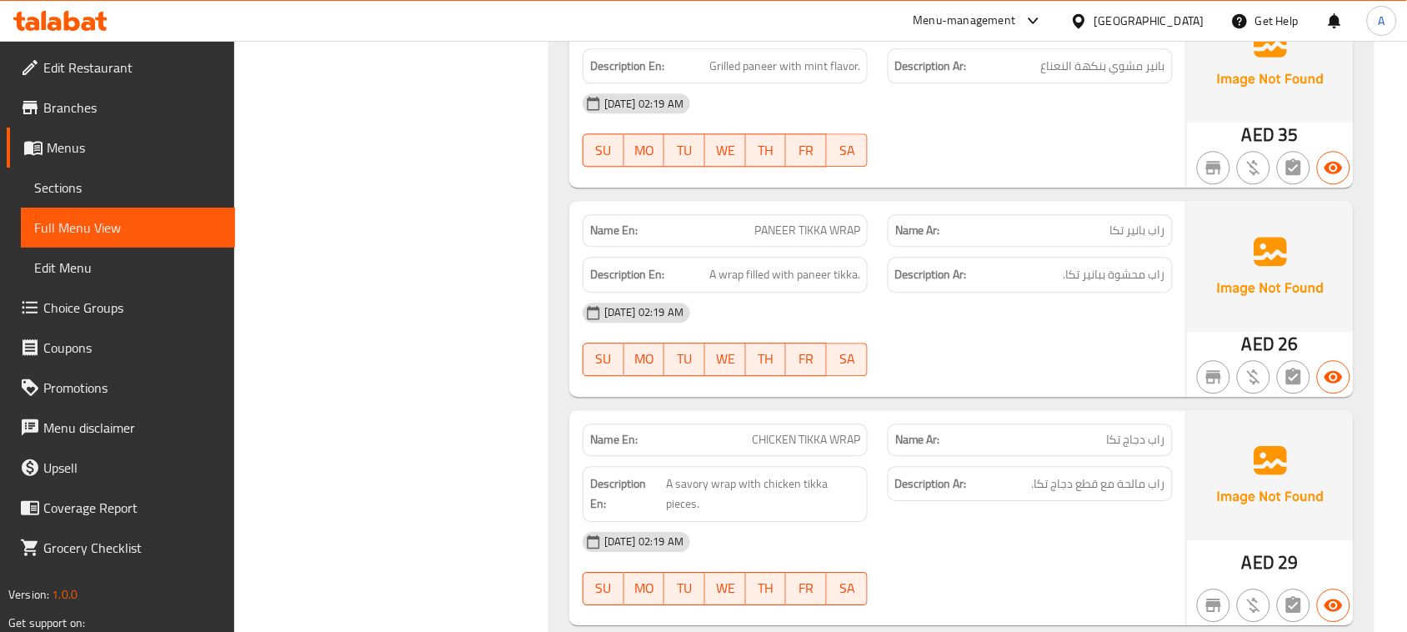
drag, startPoint x: 748, startPoint y: 232, endPoint x: 988, endPoint y: 283, distance: 245.6
click at [861, 238] on div "Name En: PANEER TIKKA WRAP" at bounding box center [725, 230] width 285 height 33
click at [1034, 344] on div "13-08-2025 02:19 AM SU MO TU WE TH FR SA" at bounding box center [878, 339] width 610 height 93
drag, startPoint x: 1147, startPoint y: 275, endPoint x: 663, endPoint y: 285, distance: 484.5
click at [663, 285] on div "Description En: A wrap filled with paneer tikka. Description Ar: راب محشوة ببان…" at bounding box center [878, 275] width 610 height 56
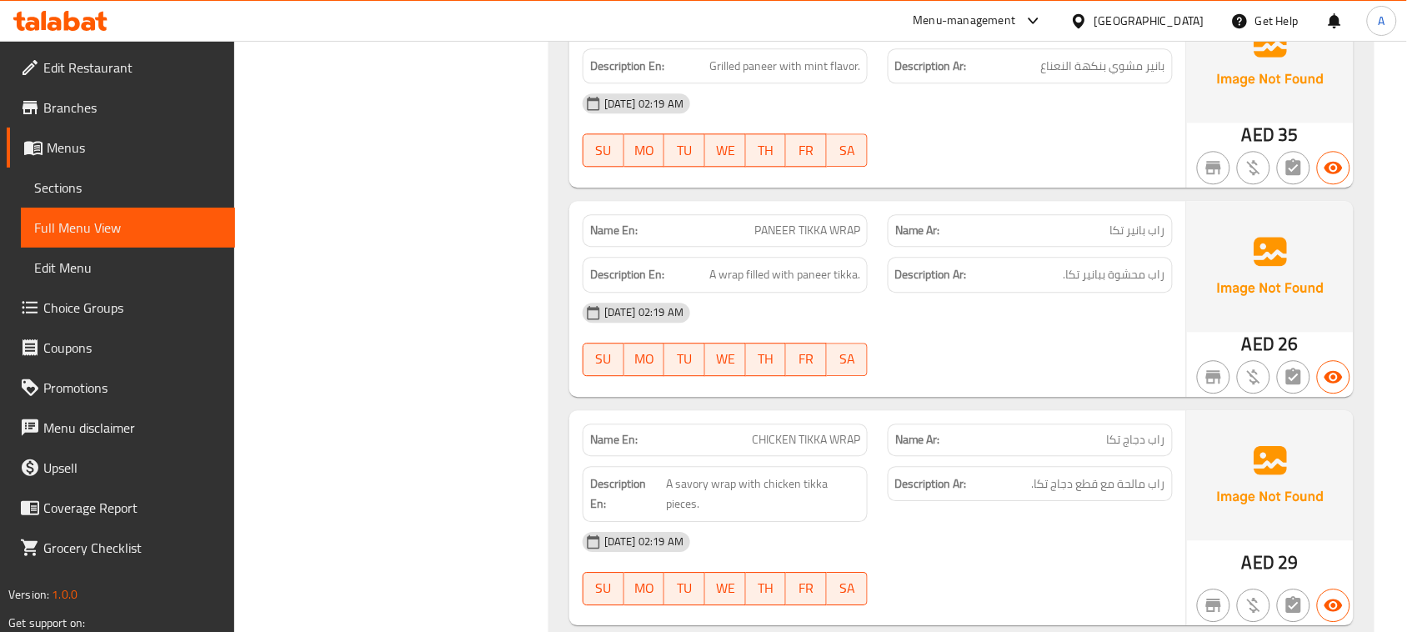
click at [977, 364] on div "13-08-2025 02:19 AM SU MO TU WE TH FR SA" at bounding box center [878, 339] width 610 height 93
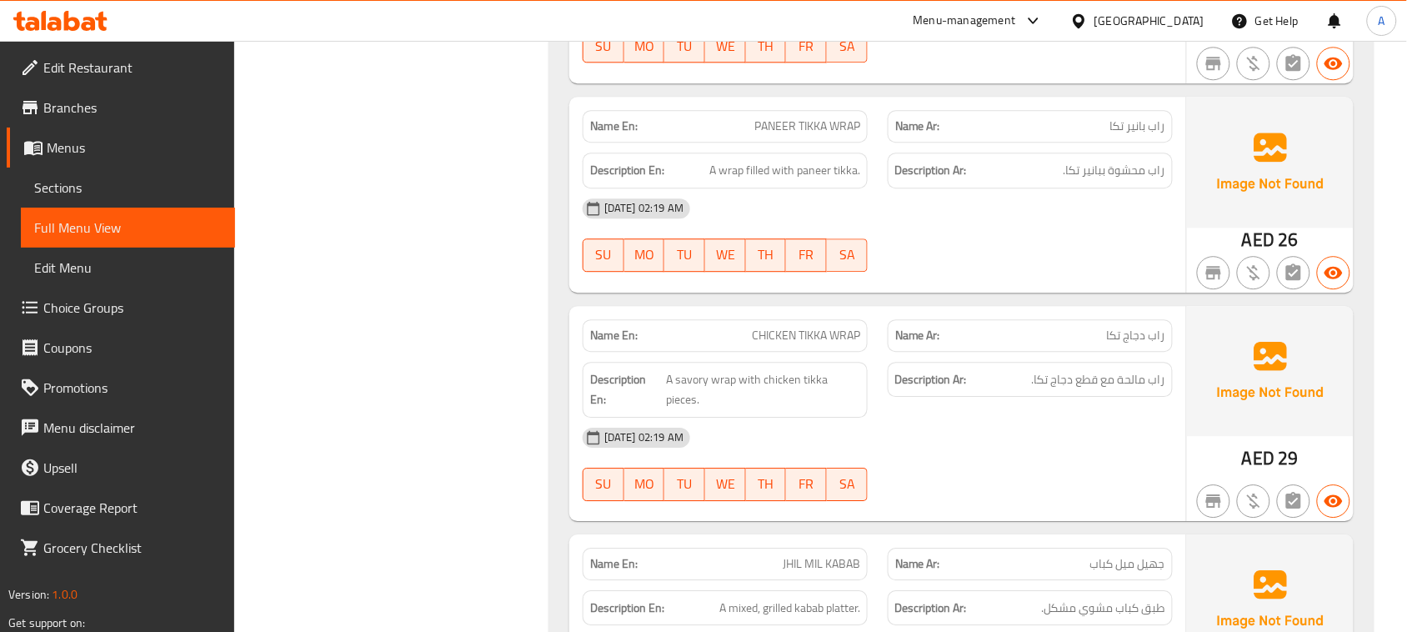
click at [1019, 329] on div "Name En: CHICKEN TIKKA WRAP Name Ar: راب دجاج تكا" at bounding box center [878, 335] width 610 height 53
click at [1092, 280] on div at bounding box center [1030, 272] width 305 height 20
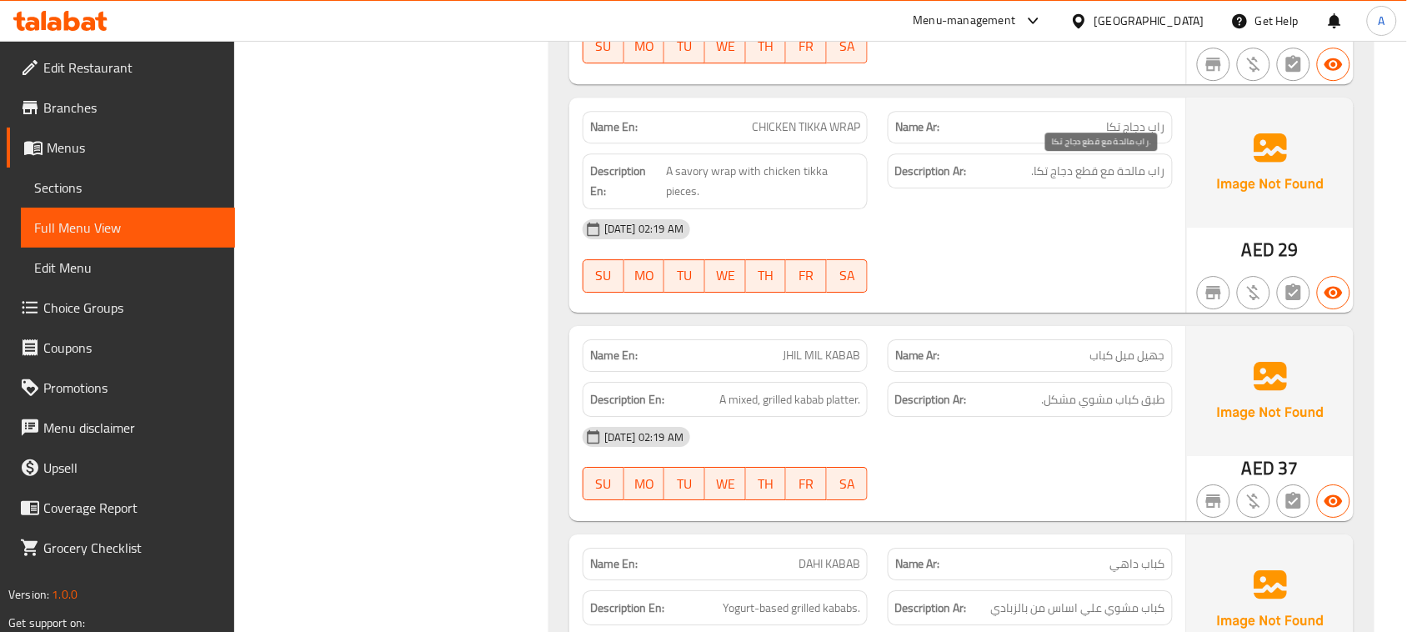
drag, startPoint x: 1081, startPoint y: 173, endPoint x: 870, endPoint y: 186, distance: 211.4
click at [1063, 173] on span "راب مالحة مع قطع دجاج تكا." at bounding box center [1098, 171] width 133 height 21
click at [813, 172] on span "A savory wrap with chicken tikka pieces." at bounding box center [763, 181] width 194 height 41
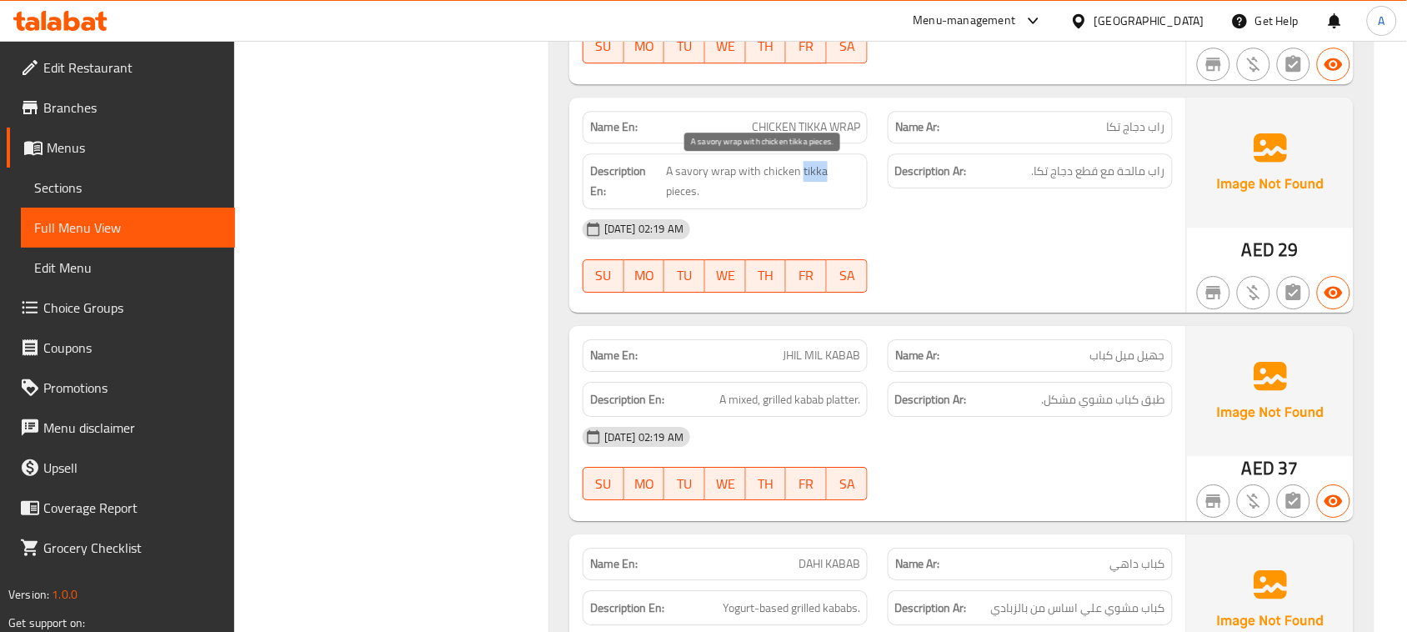
click at [813, 172] on span "A savory wrap with chicken tikka pieces." at bounding box center [763, 181] width 194 height 41
click at [988, 267] on div "13-08-2025 02:19 AM SU MO TU WE TH FR SA" at bounding box center [878, 255] width 610 height 93
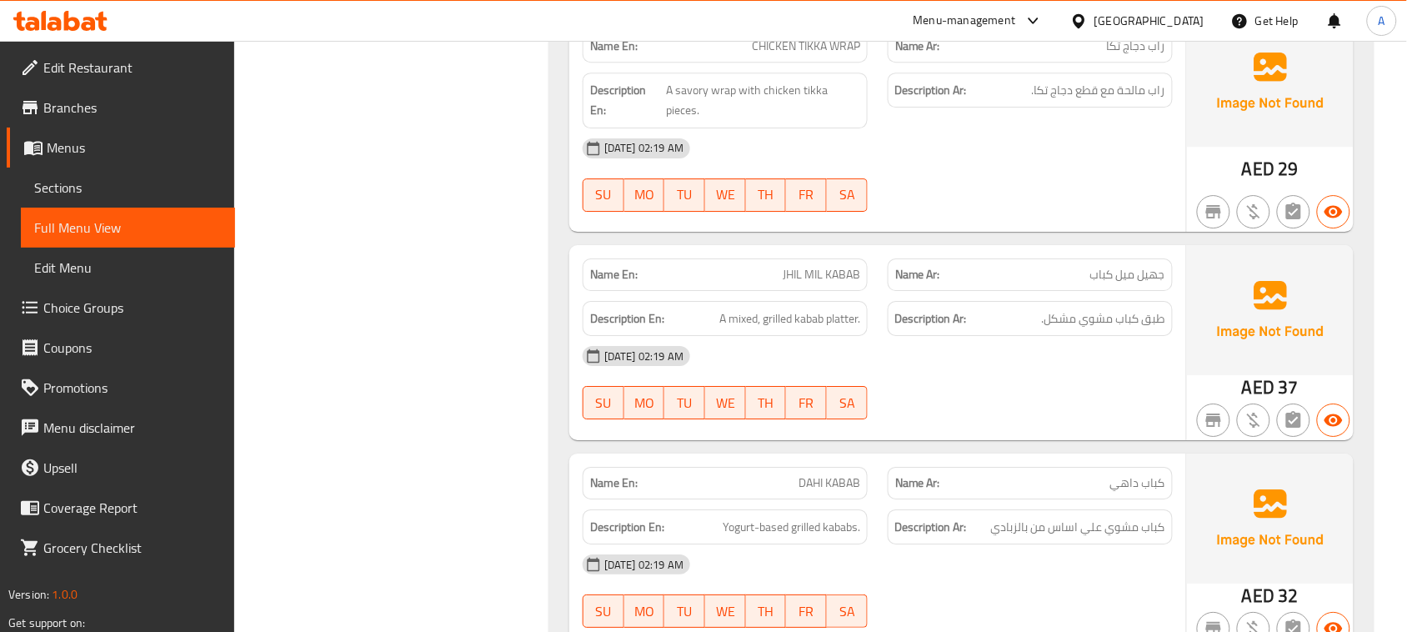
scroll to position [1563, 0]
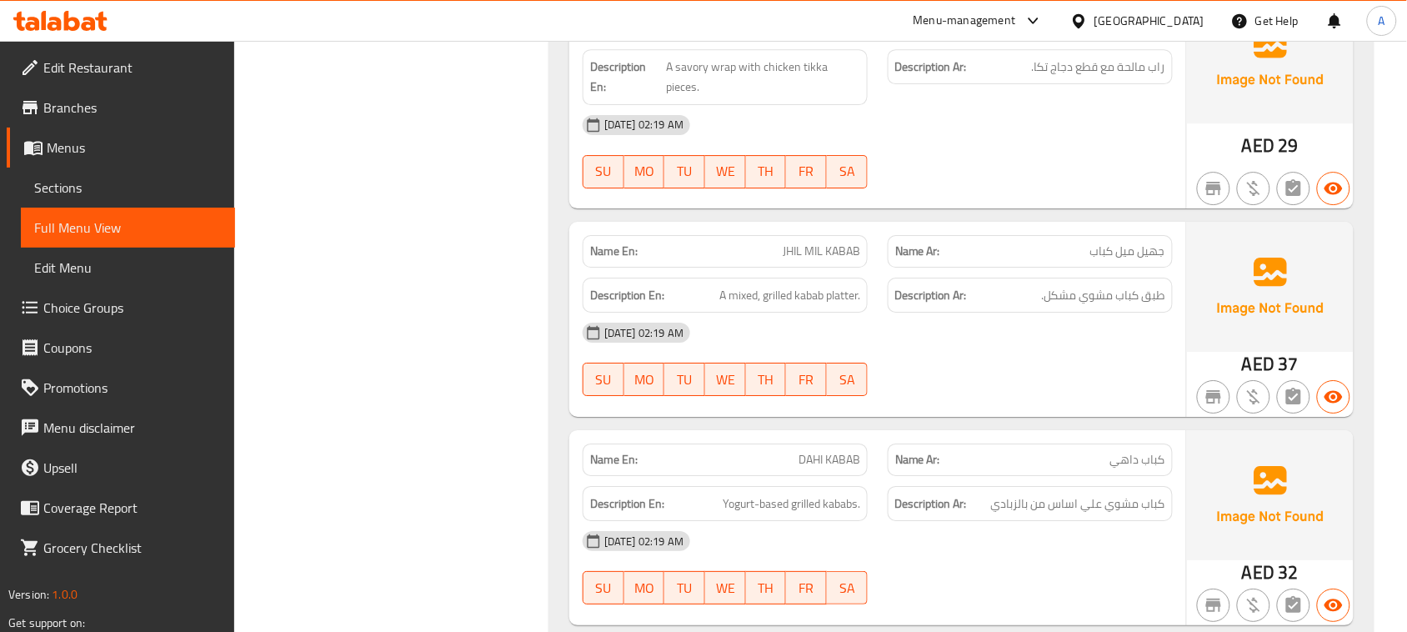
drag, startPoint x: 749, startPoint y: 254, endPoint x: 875, endPoint y: 236, distance: 128.1
click at [819, 246] on p "Name En: JHIL MIL KABAB" at bounding box center [725, 252] width 270 height 18
click at [1048, 176] on div "13-08-2025 02:19 AM SU MO TU WE TH FR SA" at bounding box center [878, 151] width 610 height 93
drag, startPoint x: 1026, startPoint y: 303, endPoint x: 711, endPoint y: 303, distance: 315.2
click at [711, 303] on div "Description En: A mixed, grilled kabab platter. Description Ar: طبق كباب مشوي م…" at bounding box center [878, 296] width 610 height 56
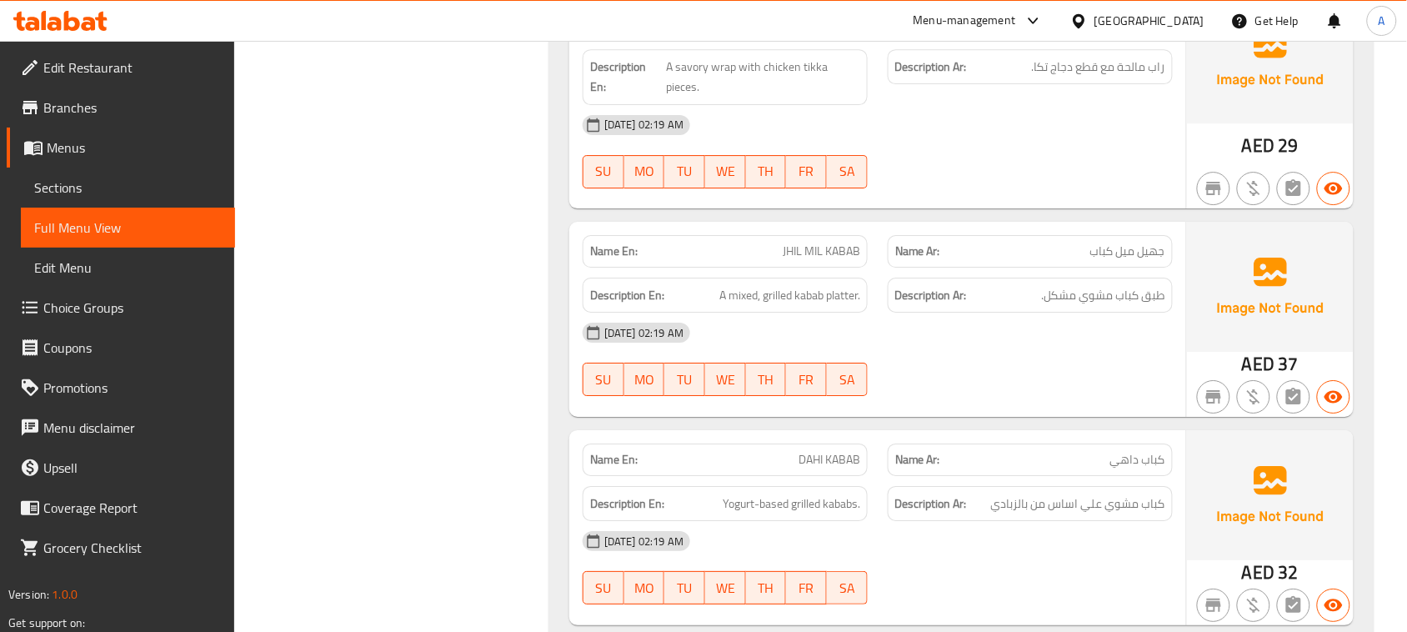
click at [1073, 394] on div at bounding box center [1030, 396] width 305 height 20
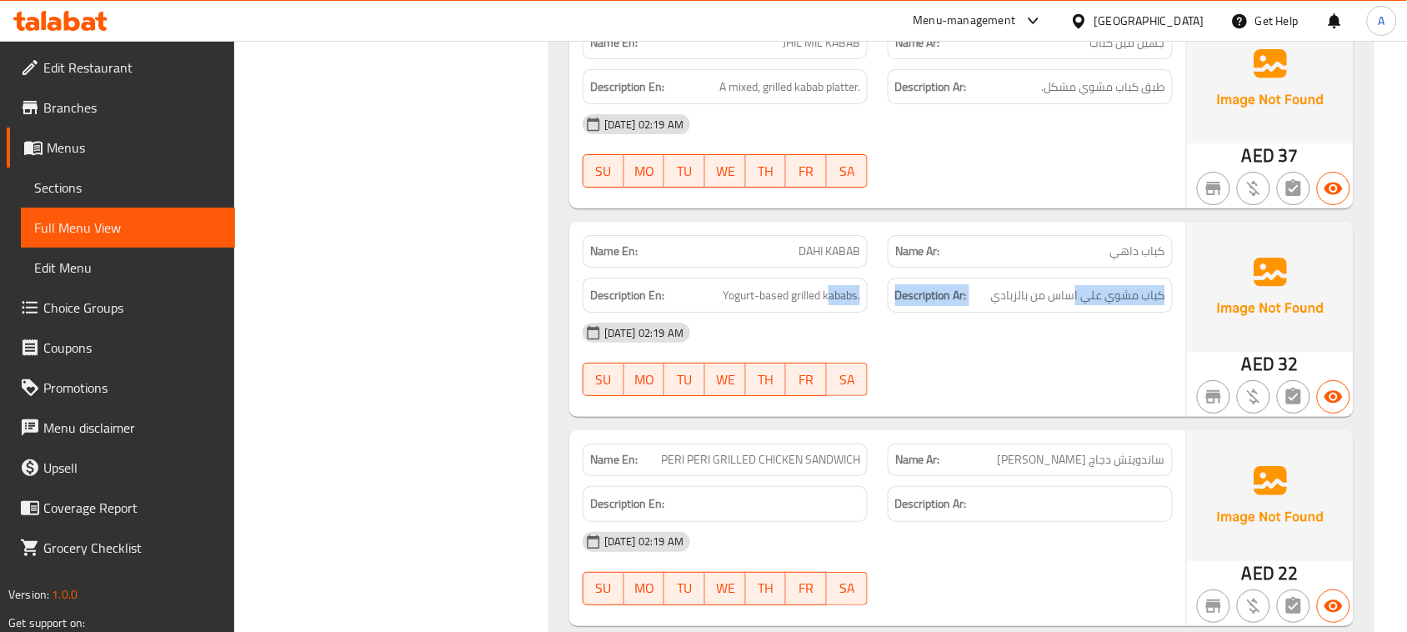
drag, startPoint x: 901, startPoint y: 292, endPoint x: 778, endPoint y: 293, distance: 123.4
click at [780, 292] on div "Description En: Yogurt-based grilled kababs. Description Ar: كباب مشوي علي اساس…" at bounding box center [878, 296] width 610 height 56
click at [984, 377] on div "13-08-2025 02:19 AM SU MO TU WE TH FR SA" at bounding box center [878, 359] width 610 height 93
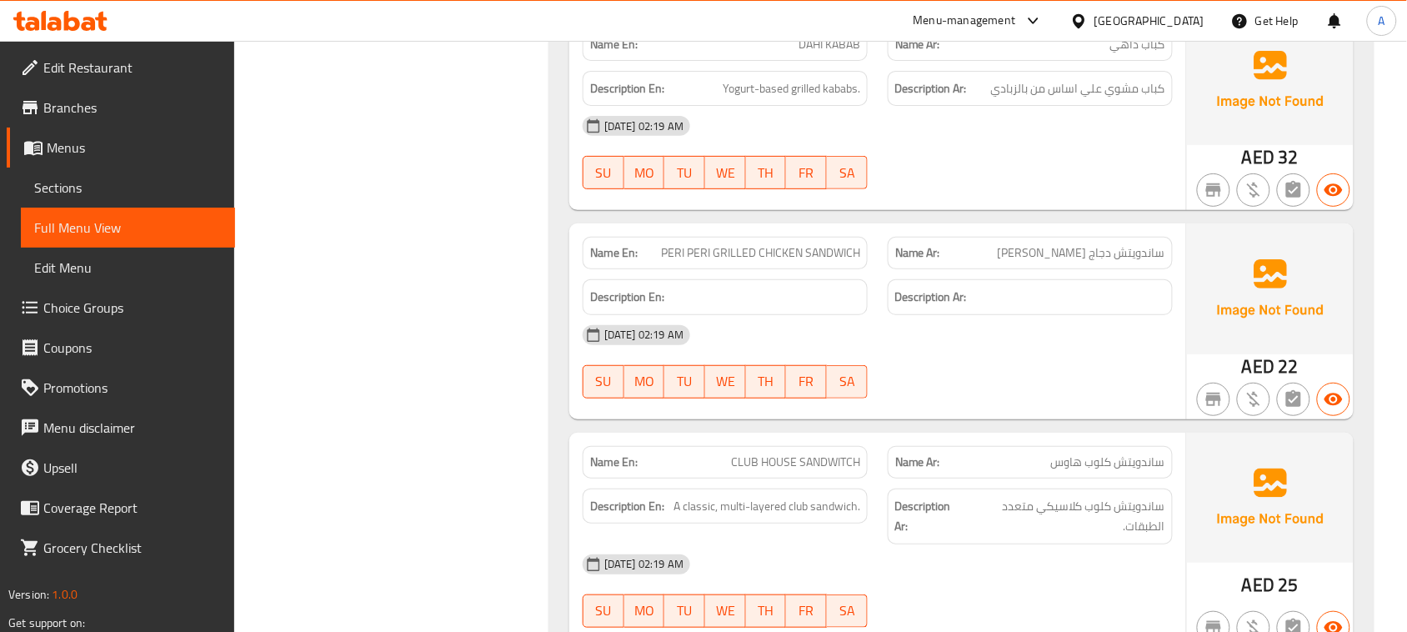
scroll to position [1980, 0]
click at [800, 254] on span "PERI PERI GRILLED CHICKEN SANDWICH" at bounding box center [760, 252] width 199 height 18
click at [1020, 372] on div "13-08-2025 02:19 AM SU MO TU WE TH FR SA" at bounding box center [878, 360] width 610 height 93
click at [1007, 255] on div "Name Ar: ساندويتش دجاج بيري بيري مشوي" at bounding box center [1030, 251] width 285 height 33
click at [1021, 363] on div "13-08-2025 02:19 AM SU MO TU WE TH FR SA" at bounding box center [878, 360] width 610 height 93
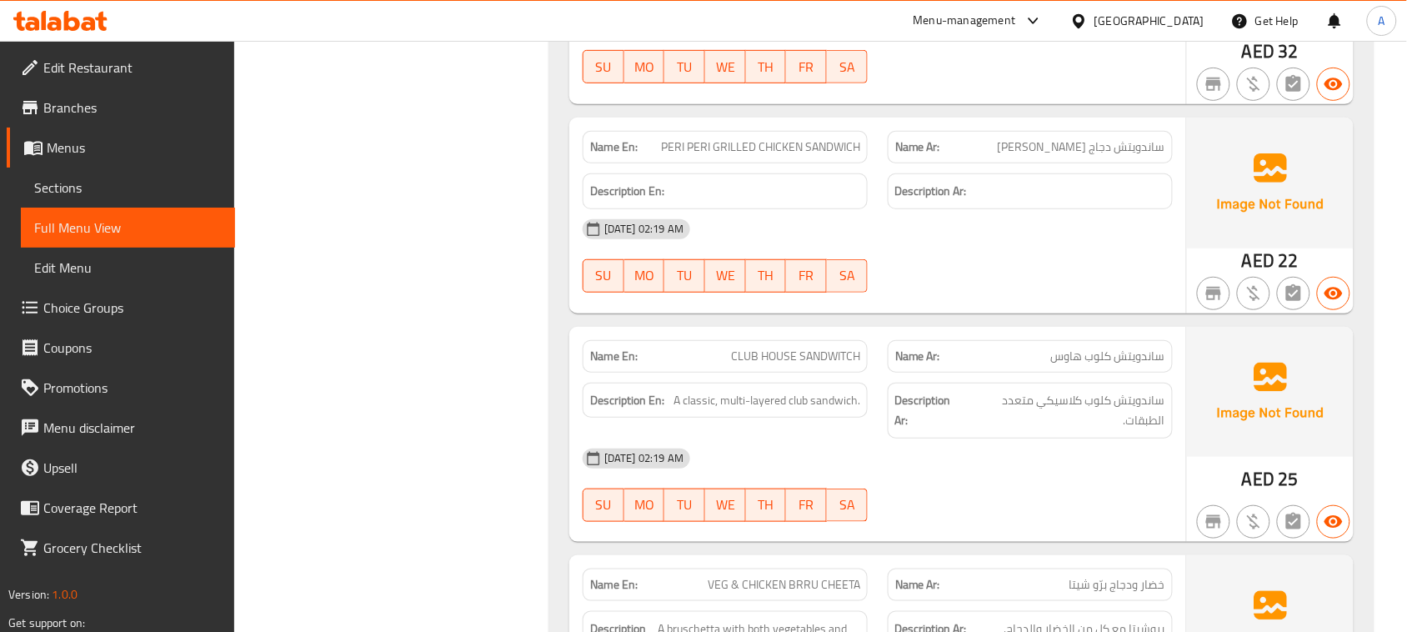
scroll to position [2293, 0]
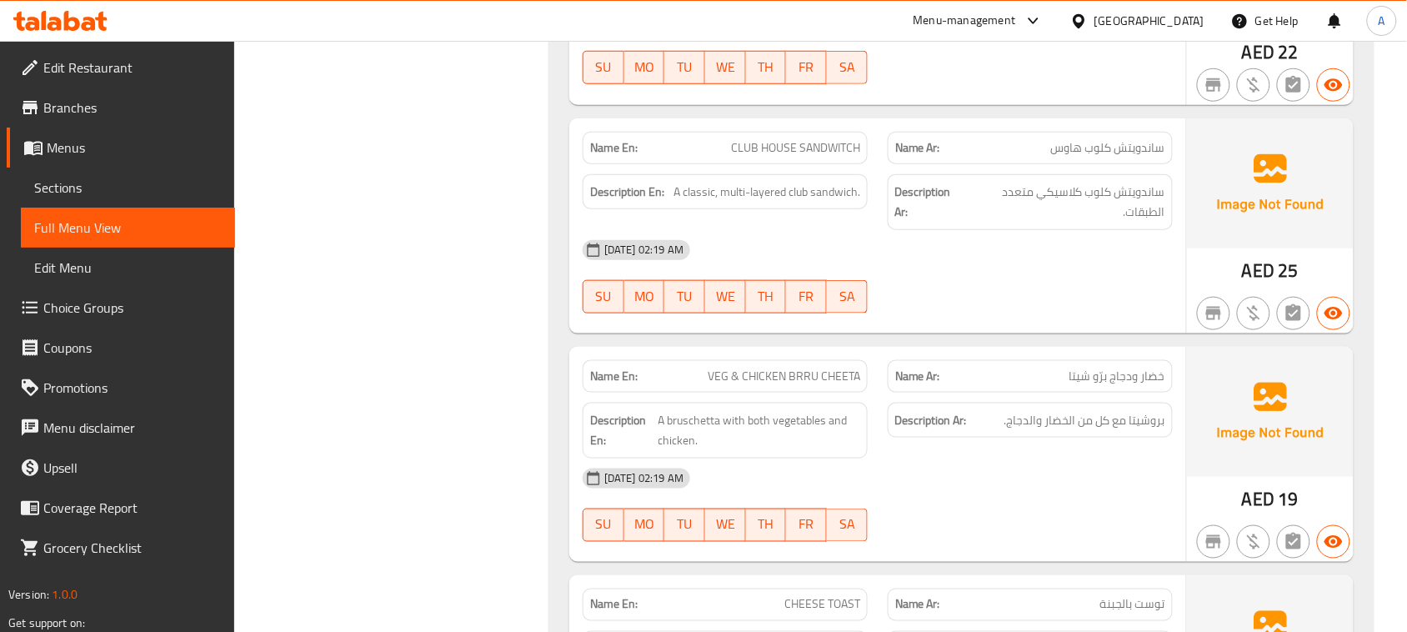
drag, startPoint x: 699, startPoint y: 154, endPoint x: 941, endPoint y: 305, distance: 285.0
click at [827, 163] on div "Name En: CLUB HOUSE SANDWITCH" at bounding box center [725, 148] width 285 height 33
click at [955, 323] on div at bounding box center [1030, 313] width 305 height 20
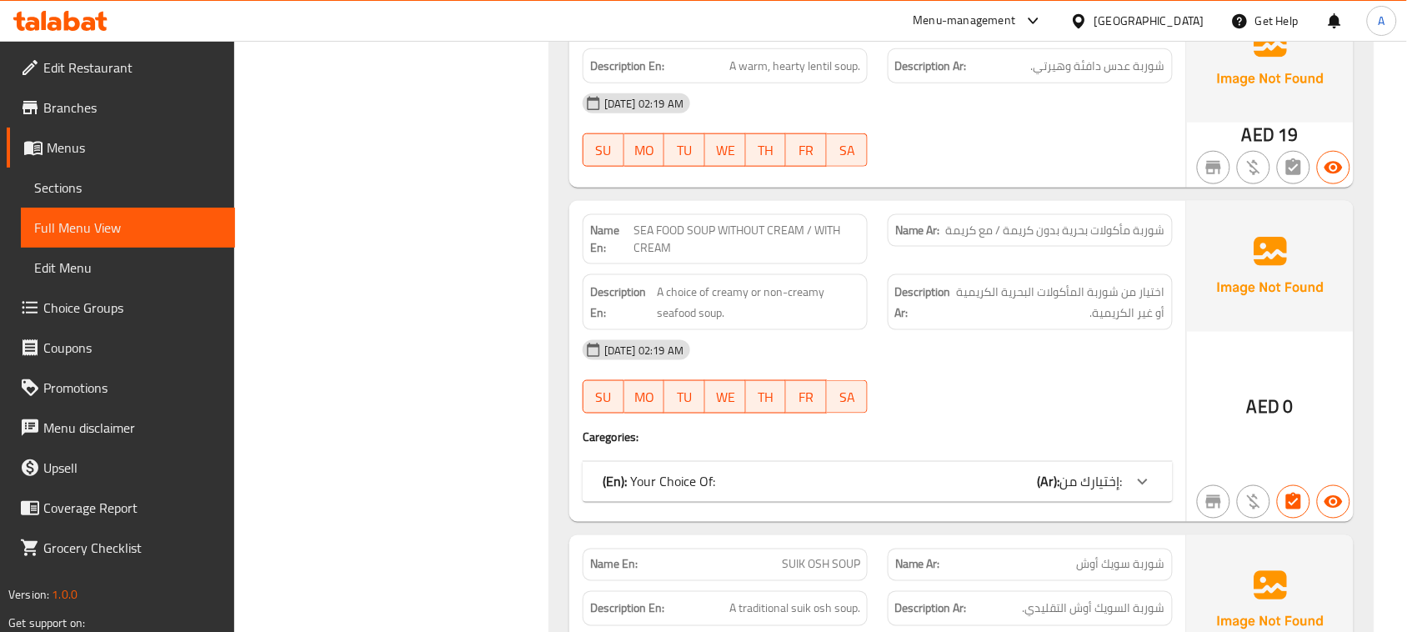
scroll to position [4273, 0]
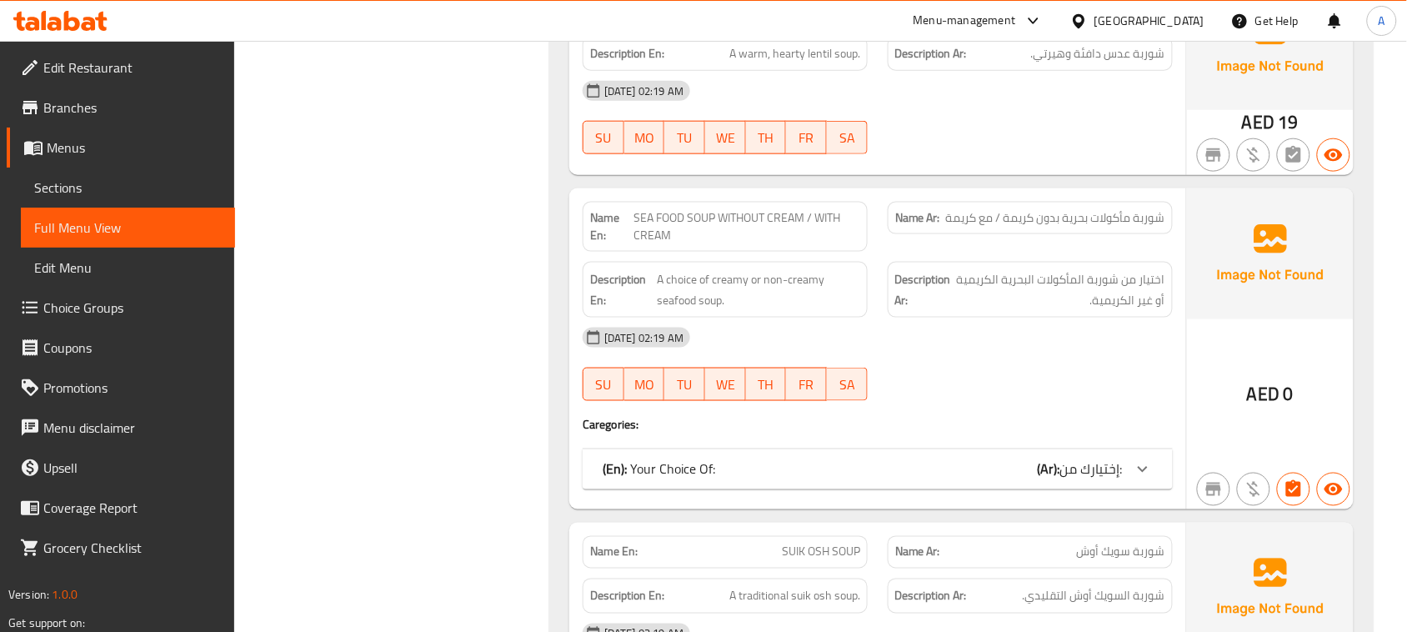
drag, startPoint x: 1071, startPoint y: 456, endPoint x: 1047, endPoint y: 405, distance: 56.3
click at [1071, 456] on div "(En): Your Choice Of: (Ar): إختيارك من:" at bounding box center [878, 469] width 590 height 40
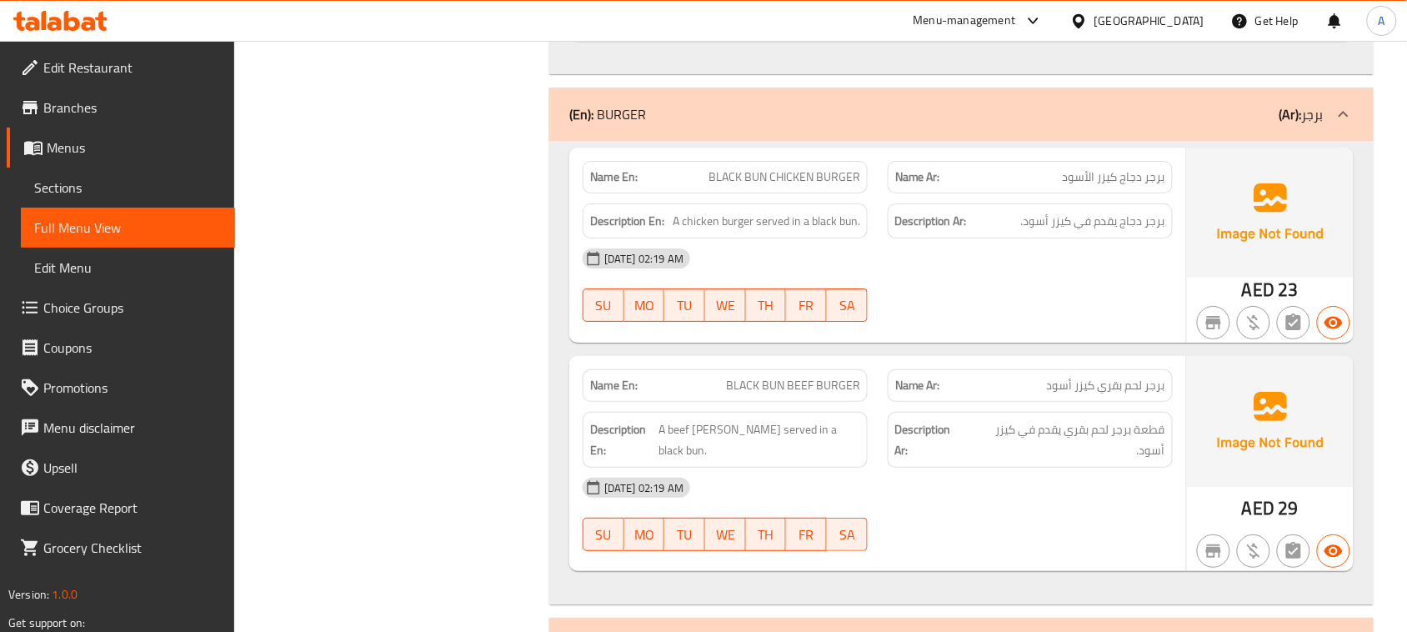
scroll to position [9380, 0]
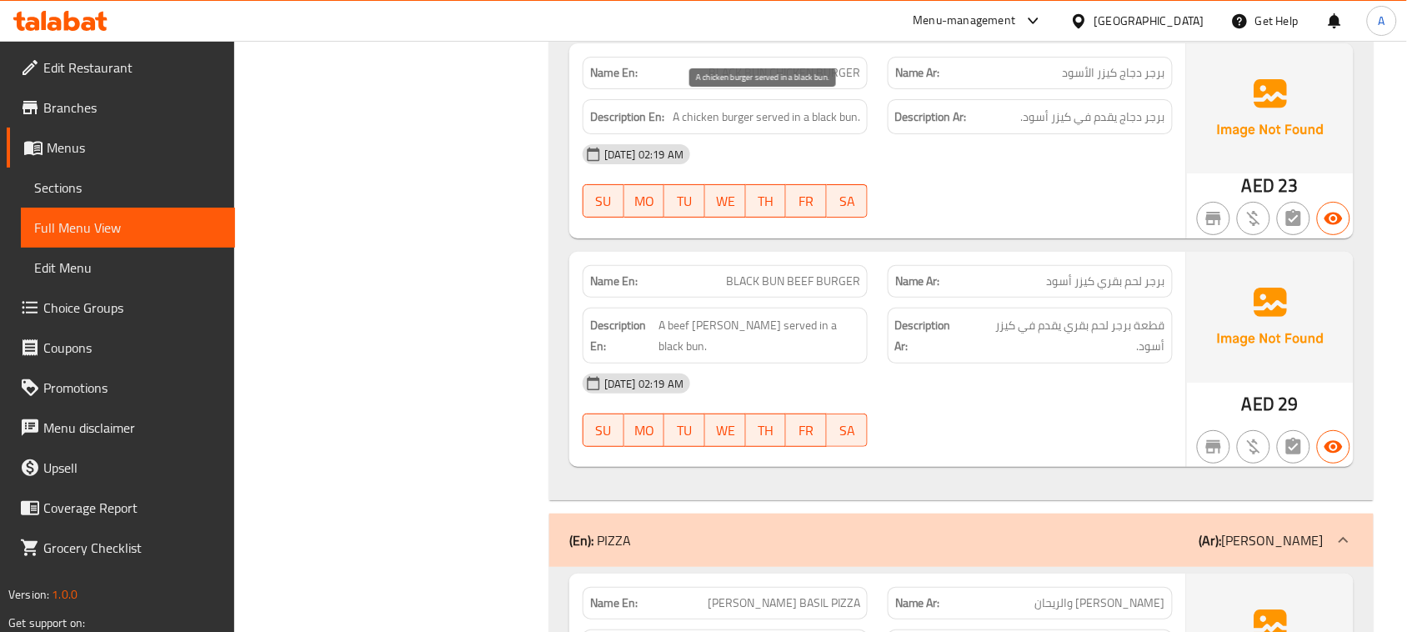
click at [674, 107] on span "A chicken burger served in a black bun." at bounding box center [767, 117] width 188 height 21
drag, startPoint x: 674, startPoint y: 105, endPoint x: 878, endPoint y: 110, distance: 204.3
drag, startPoint x: 725, startPoint y: 68, endPoint x: 838, endPoint y: 68, distance: 112.6
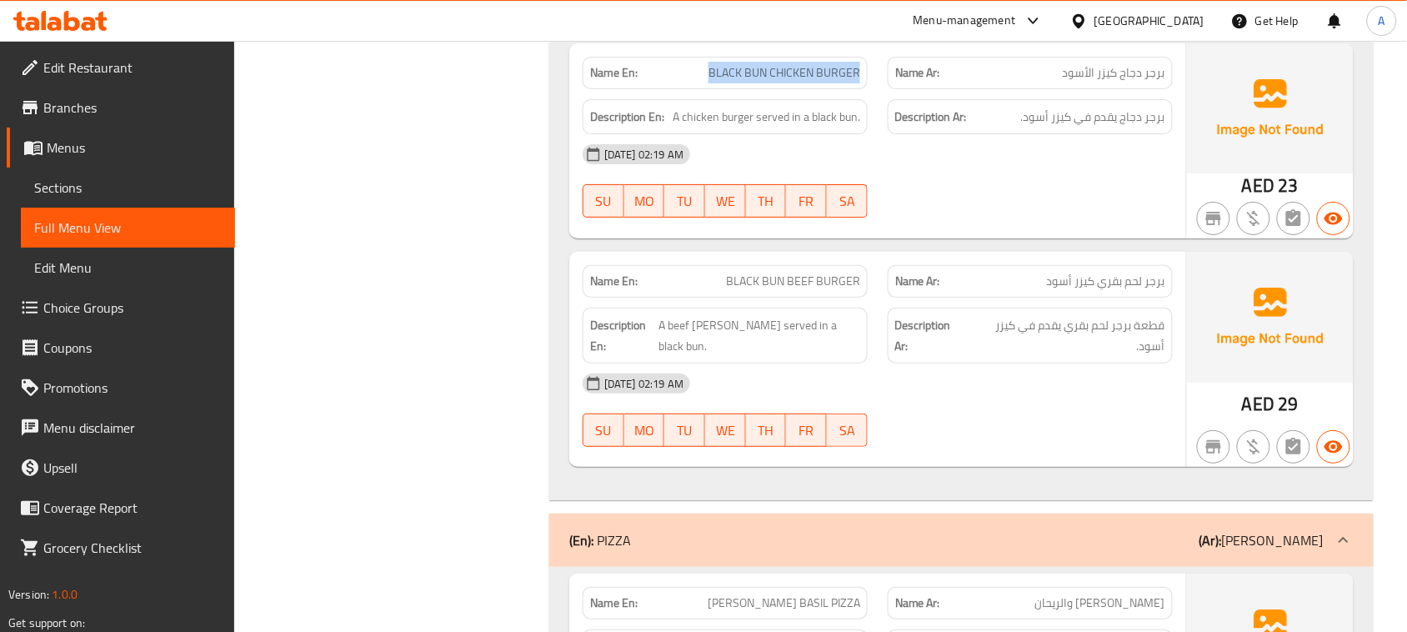
copy span "BLACK BUN CHICKEN BURGER"
drag, startPoint x: 770, startPoint y: 268, endPoint x: 902, endPoint y: 332, distance: 147.3
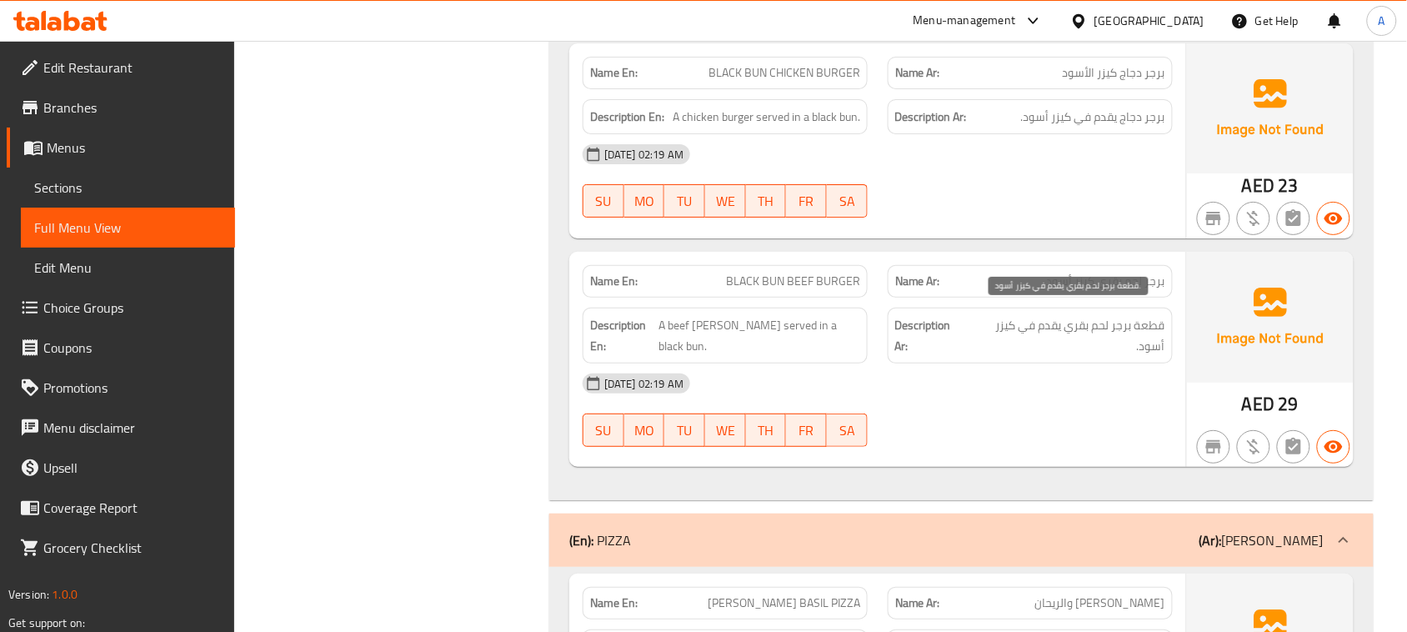
click at [1023, 344] on span "قطعة برجر لحم بقري يقدم في كيزر أسود." at bounding box center [1067, 335] width 197 height 41
click at [1006, 331] on span "قطعة برجر لحم بقري يقدم في كيزر أسود." at bounding box center [1067, 335] width 197 height 41
drag, startPoint x: 1014, startPoint y: 373, endPoint x: 714, endPoint y: 314, distance: 305.9
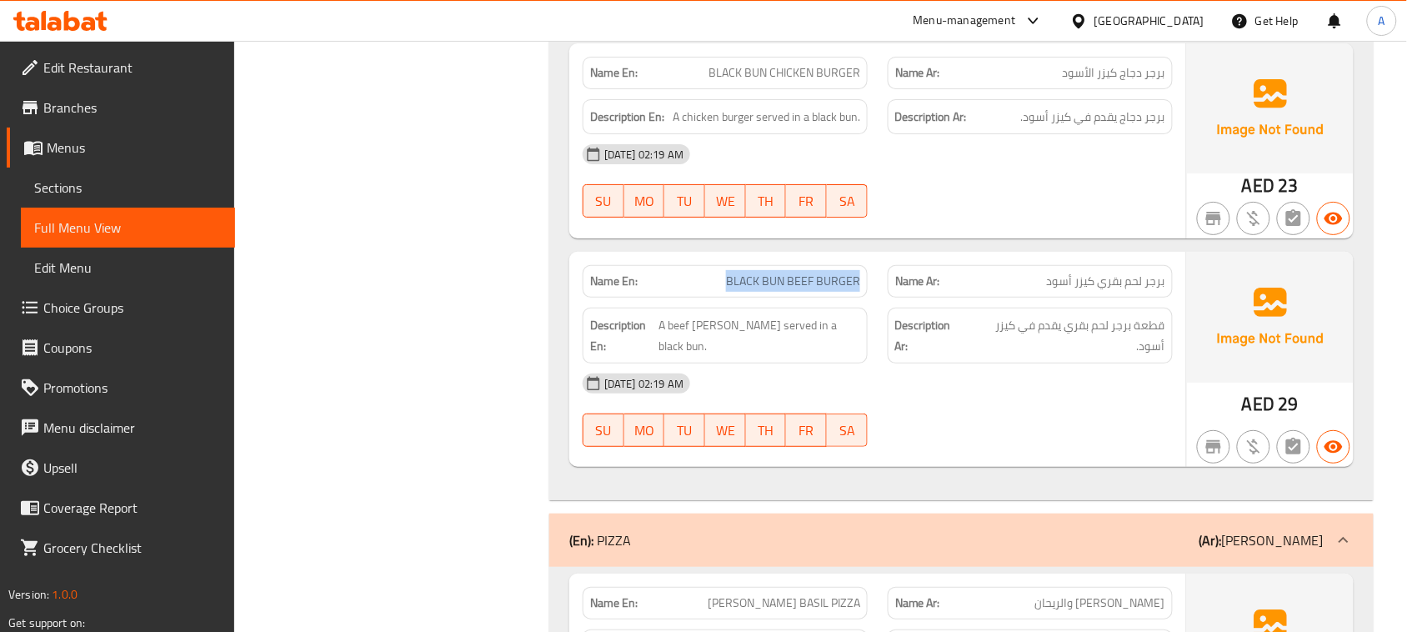
drag, startPoint x: 736, startPoint y: 276, endPoint x: 832, endPoint y: 276, distance: 95.9
copy span "BLACK BUN BEEF BURGER"
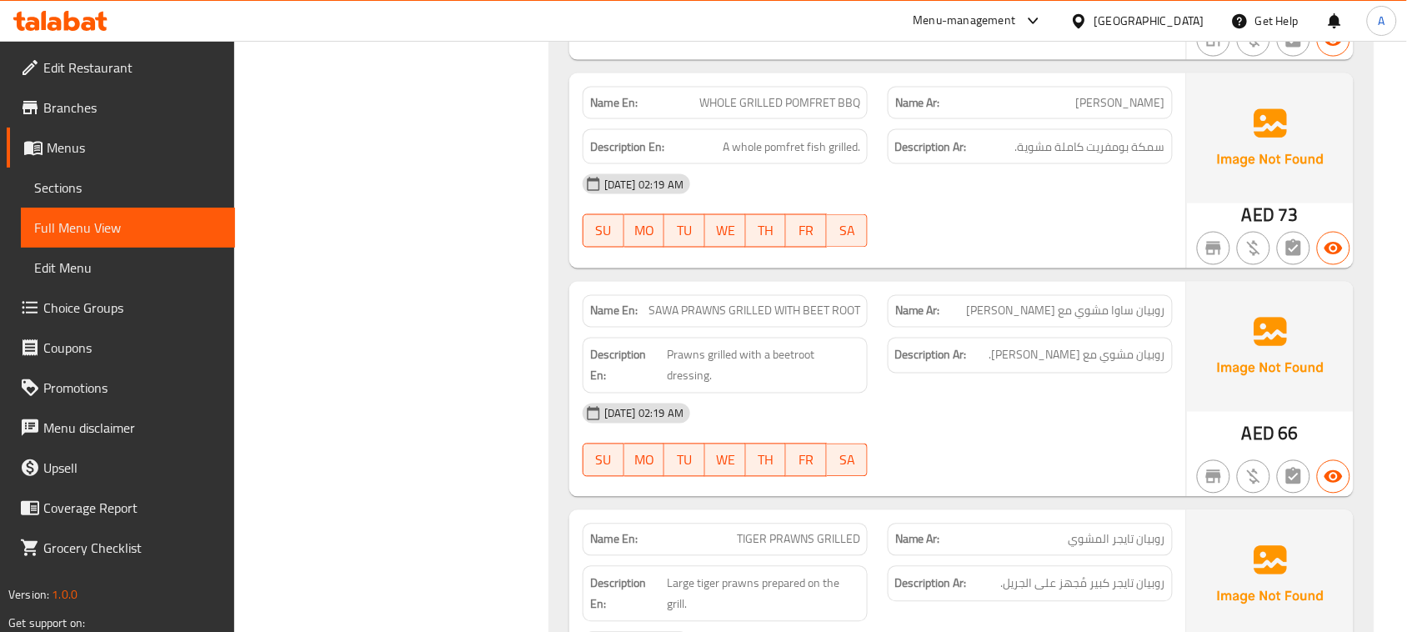
scroll to position [12090, 0]
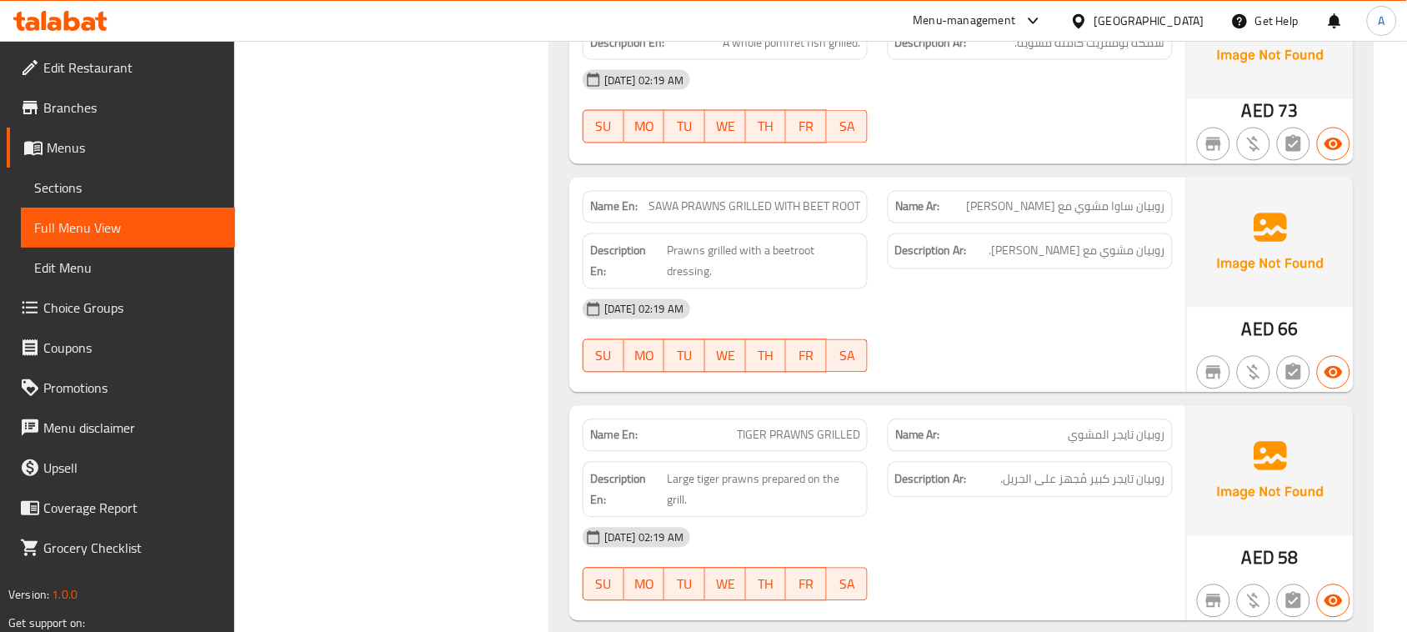
drag, startPoint x: 752, startPoint y: 193, endPoint x: 1072, endPoint y: 344, distance: 353.6
drag, startPoint x: 1014, startPoint y: 202, endPoint x: 872, endPoint y: 218, distance: 142.7
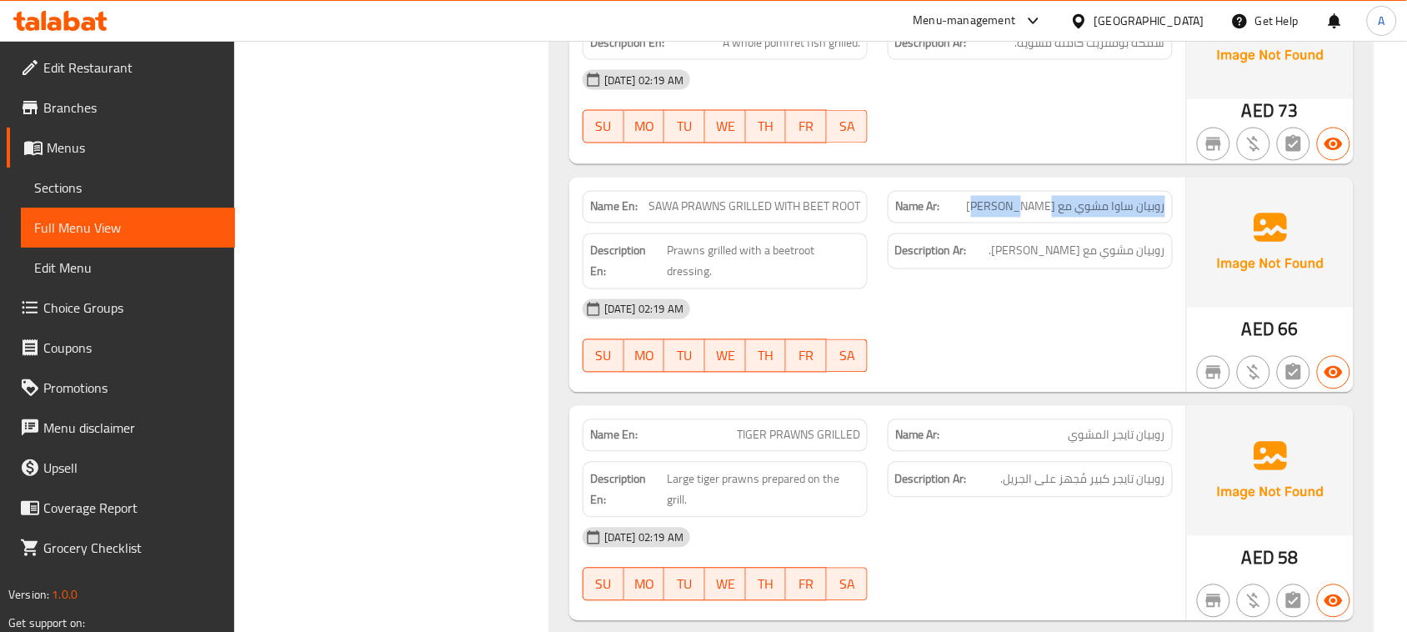
drag, startPoint x: 728, startPoint y: 219, endPoint x: 1046, endPoint y: 215, distance: 318.5
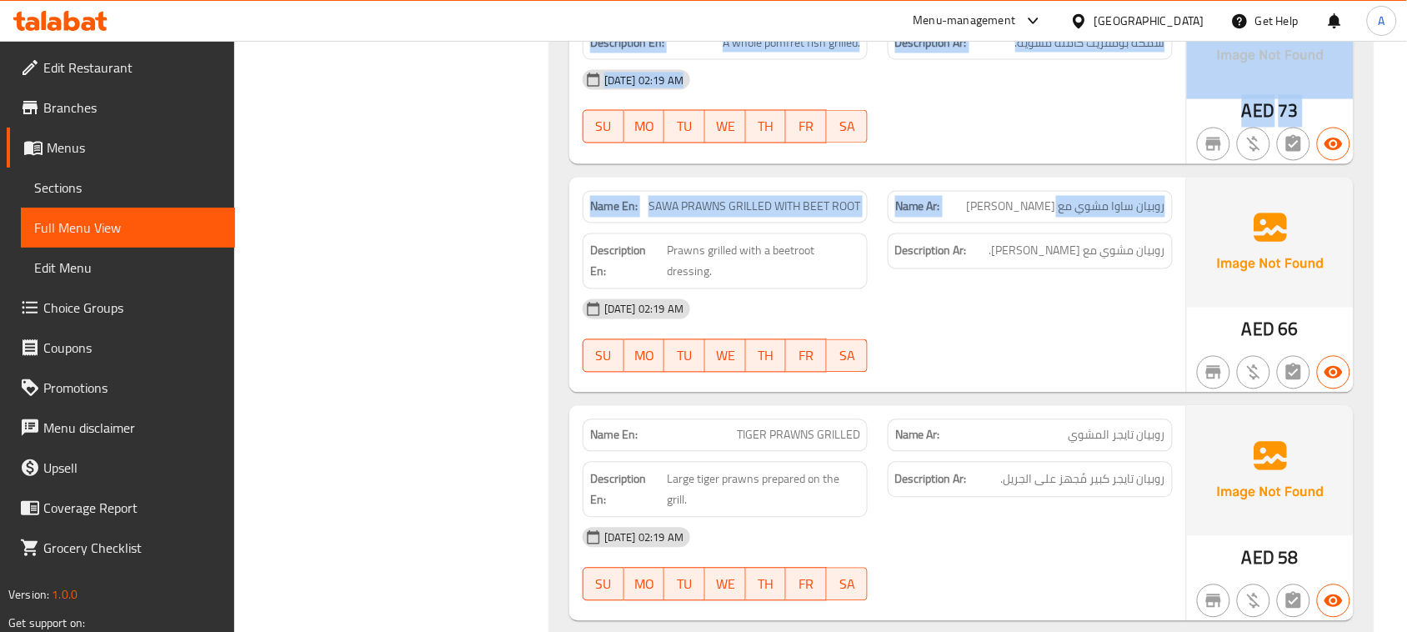
drag, startPoint x: 621, startPoint y: 243, endPoint x: 503, endPoint y: 244, distance: 118.4
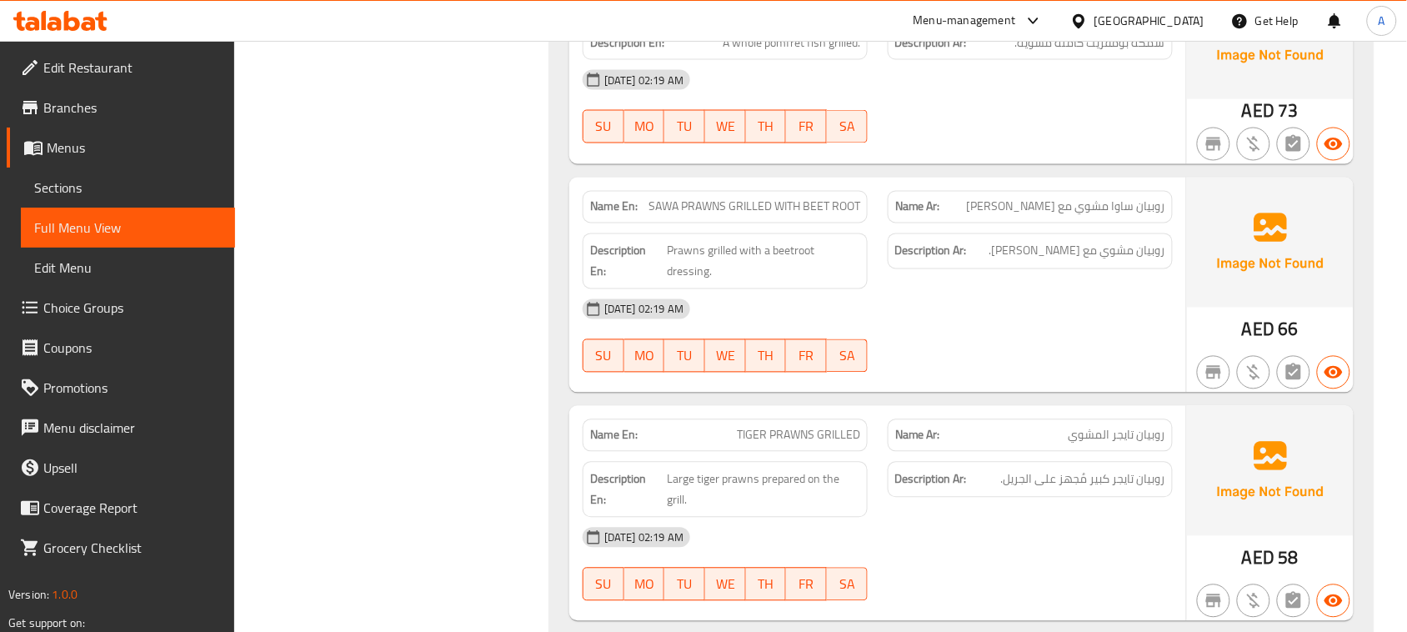
drag, startPoint x: 1061, startPoint y: 348, endPoint x: 705, endPoint y: 257, distance: 367.4
drag, startPoint x: 685, startPoint y: 242, endPoint x: 922, endPoint y: 268, distance: 239.1
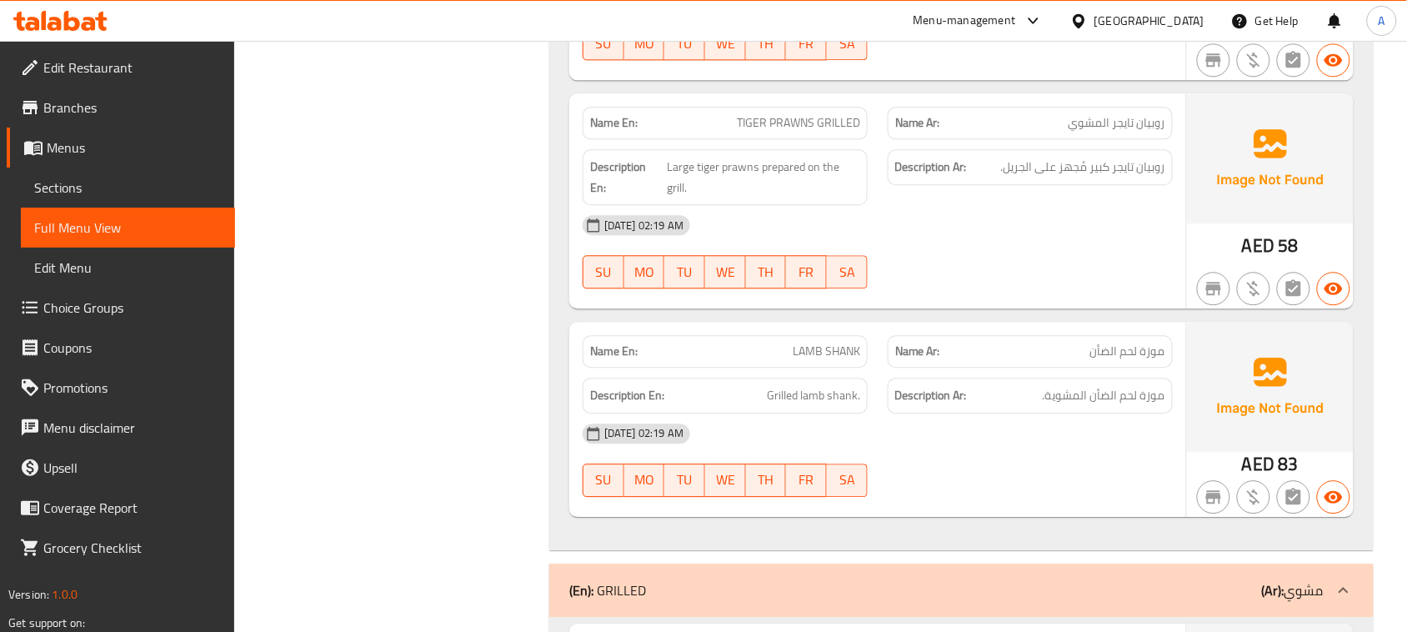
scroll to position [12611, 0]
